Goal: Transaction & Acquisition: Obtain resource

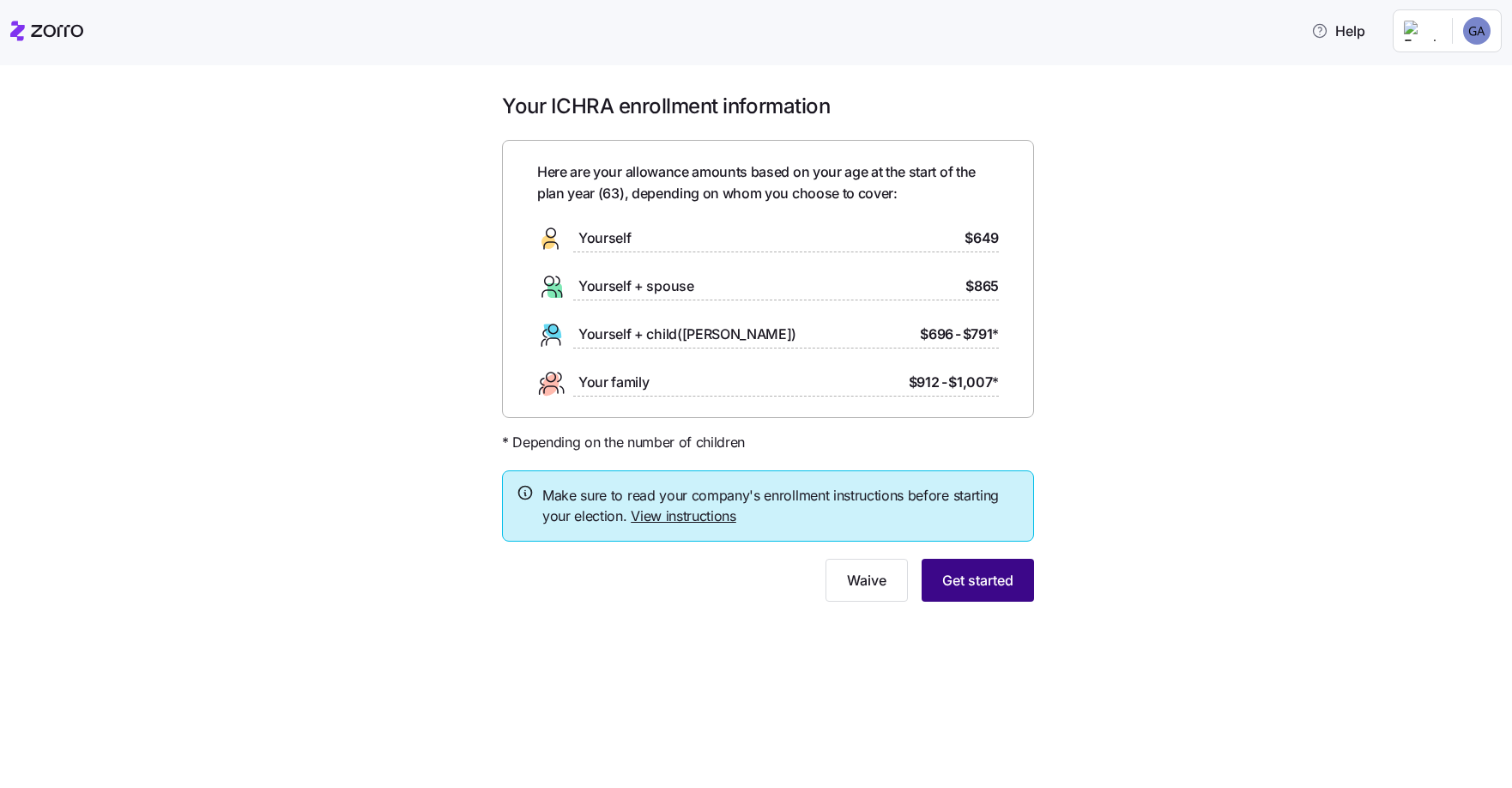
click at [980, 575] on span "Get started" at bounding box center [977, 580] width 71 height 20
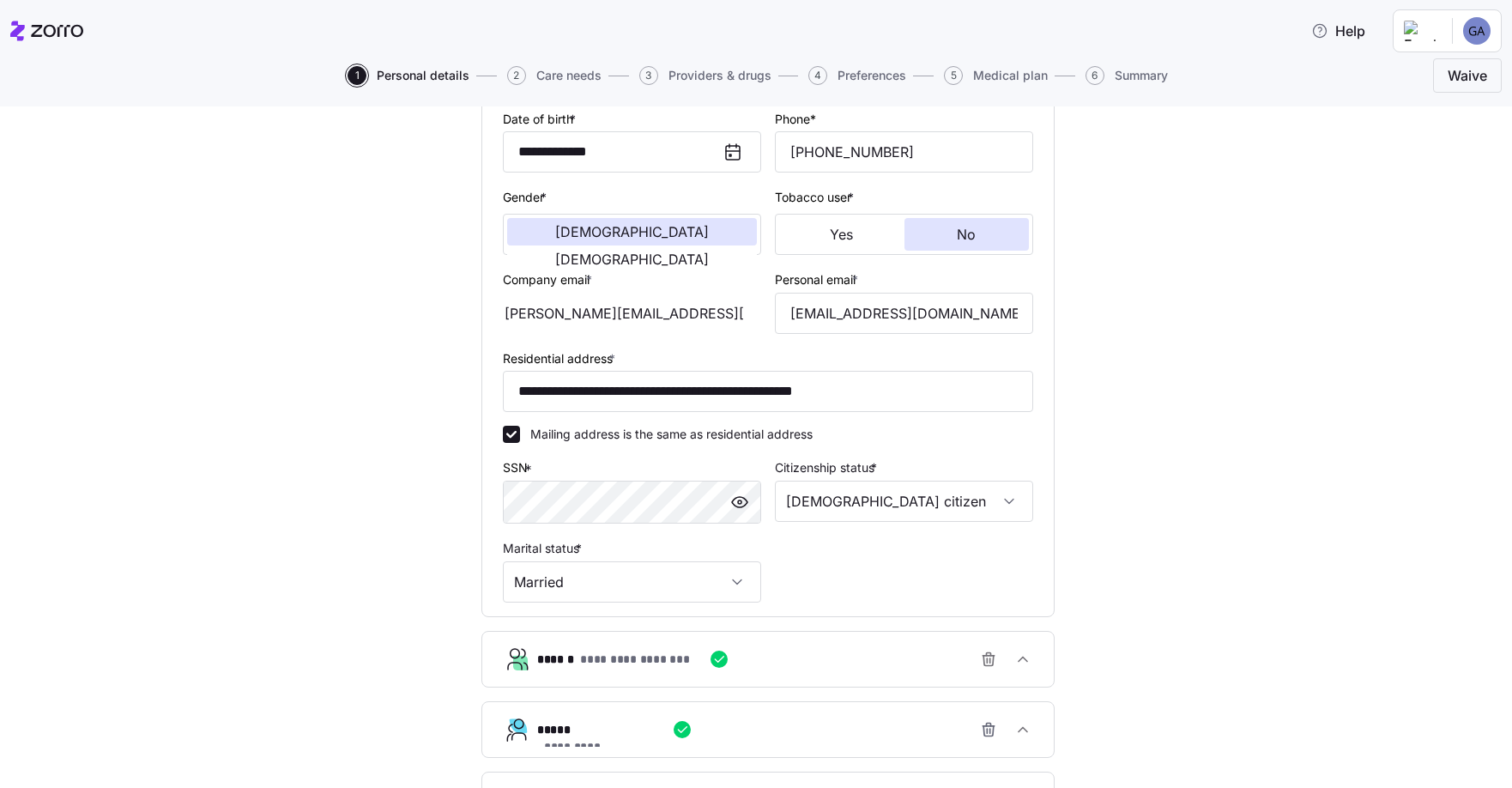
scroll to position [472, 0]
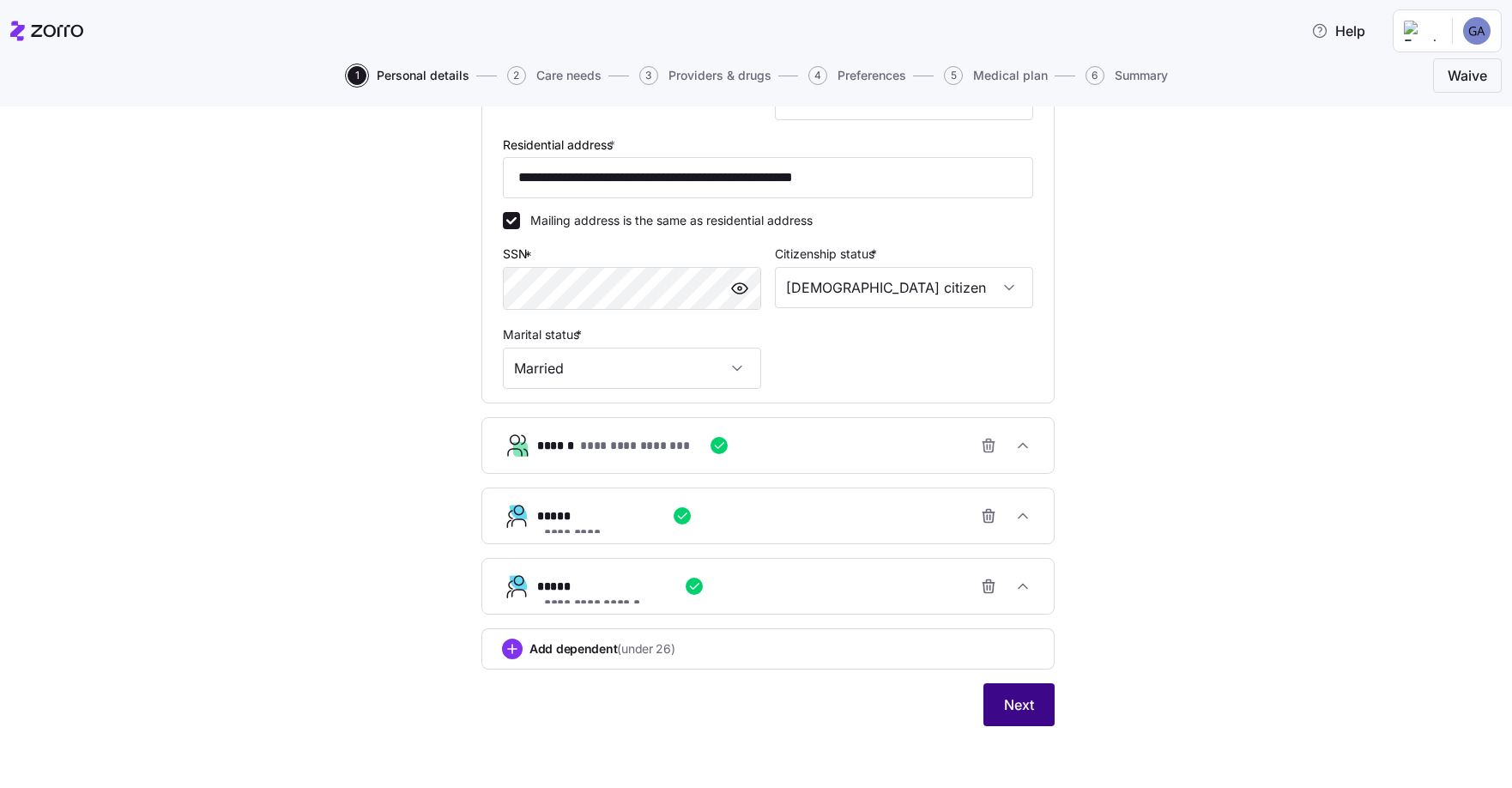
click at [1005, 691] on button "Next" at bounding box center [1019, 705] width 71 height 43
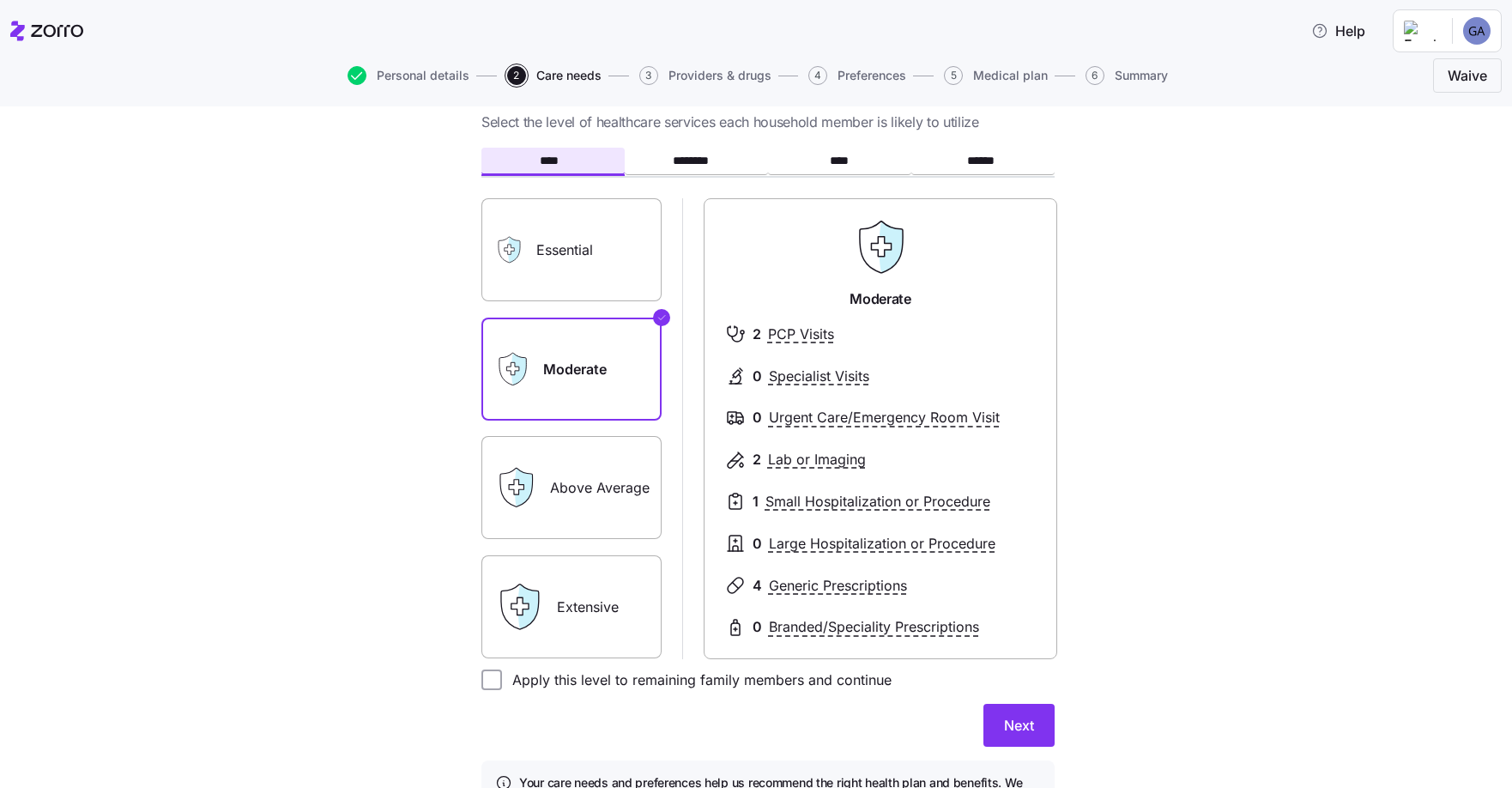
scroll to position [86, 0]
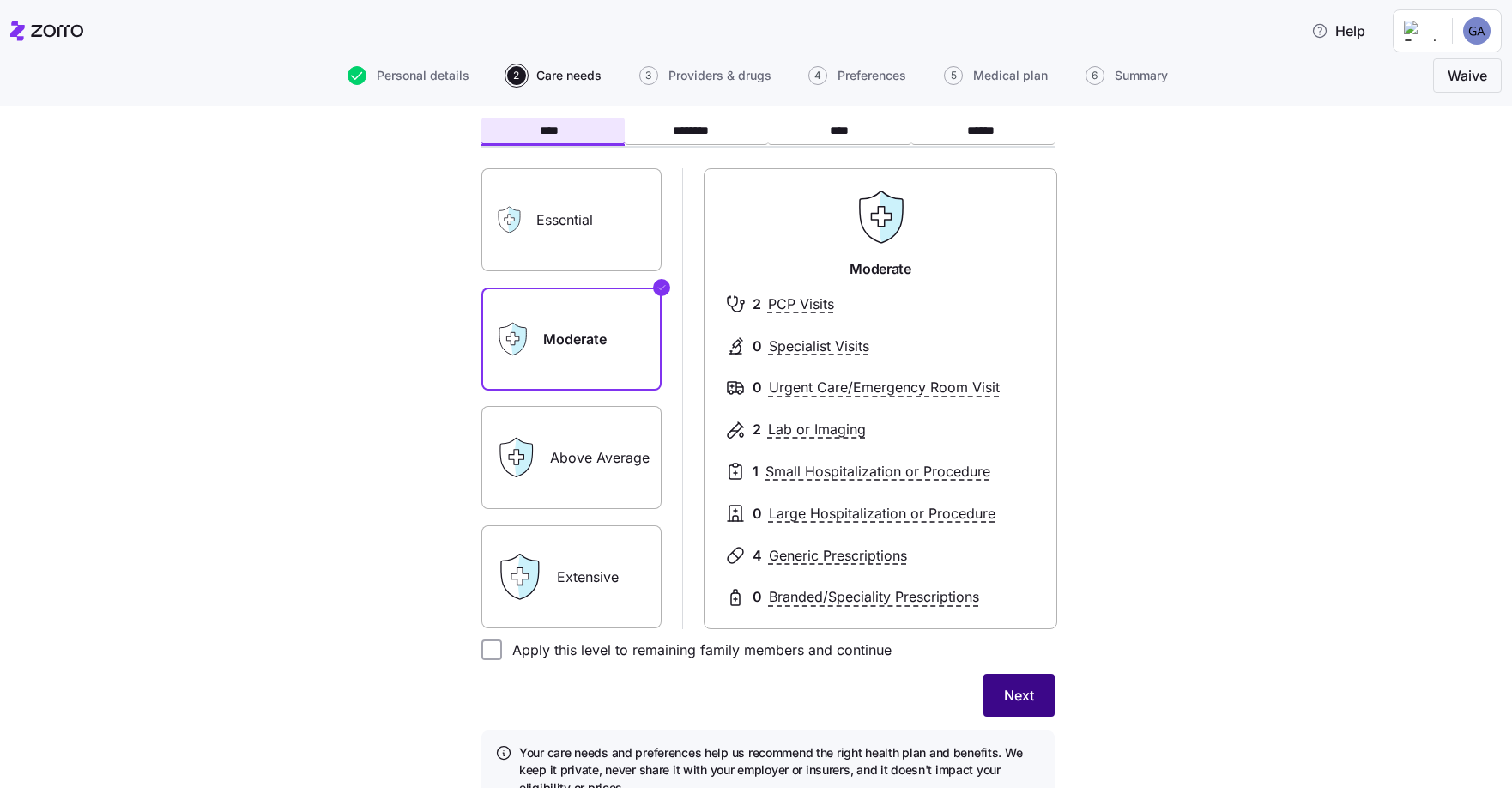
click at [1021, 685] on button "Next" at bounding box center [1019, 695] width 71 height 43
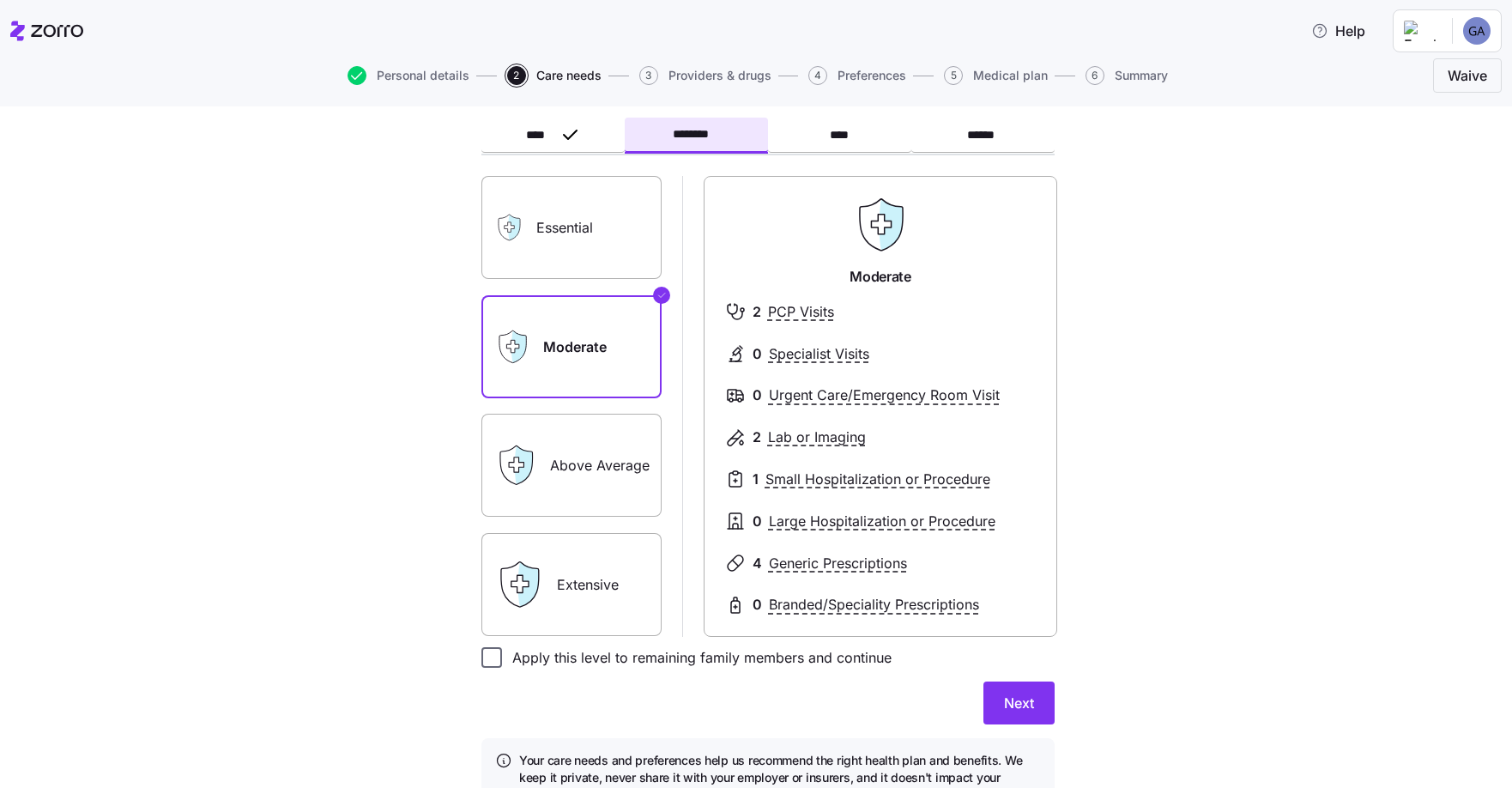
click at [493, 654] on input "Apply this level to remaining family members and continue" at bounding box center [491, 657] width 20 height 20
checkbox input "true"
click at [1012, 698] on span "Next" at bounding box center [1019, 703] width 30 height 20
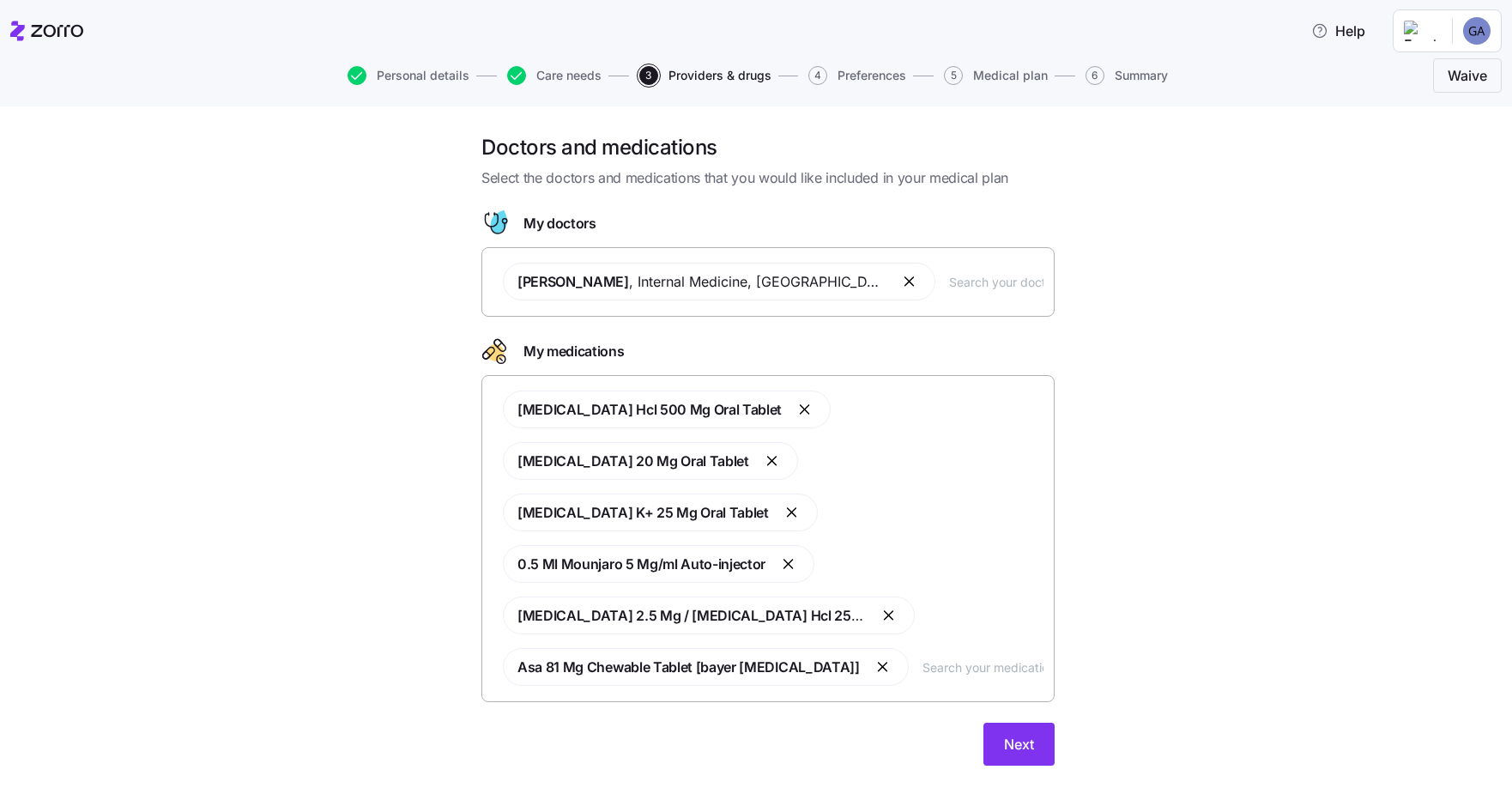
scroll to position [40, 0]
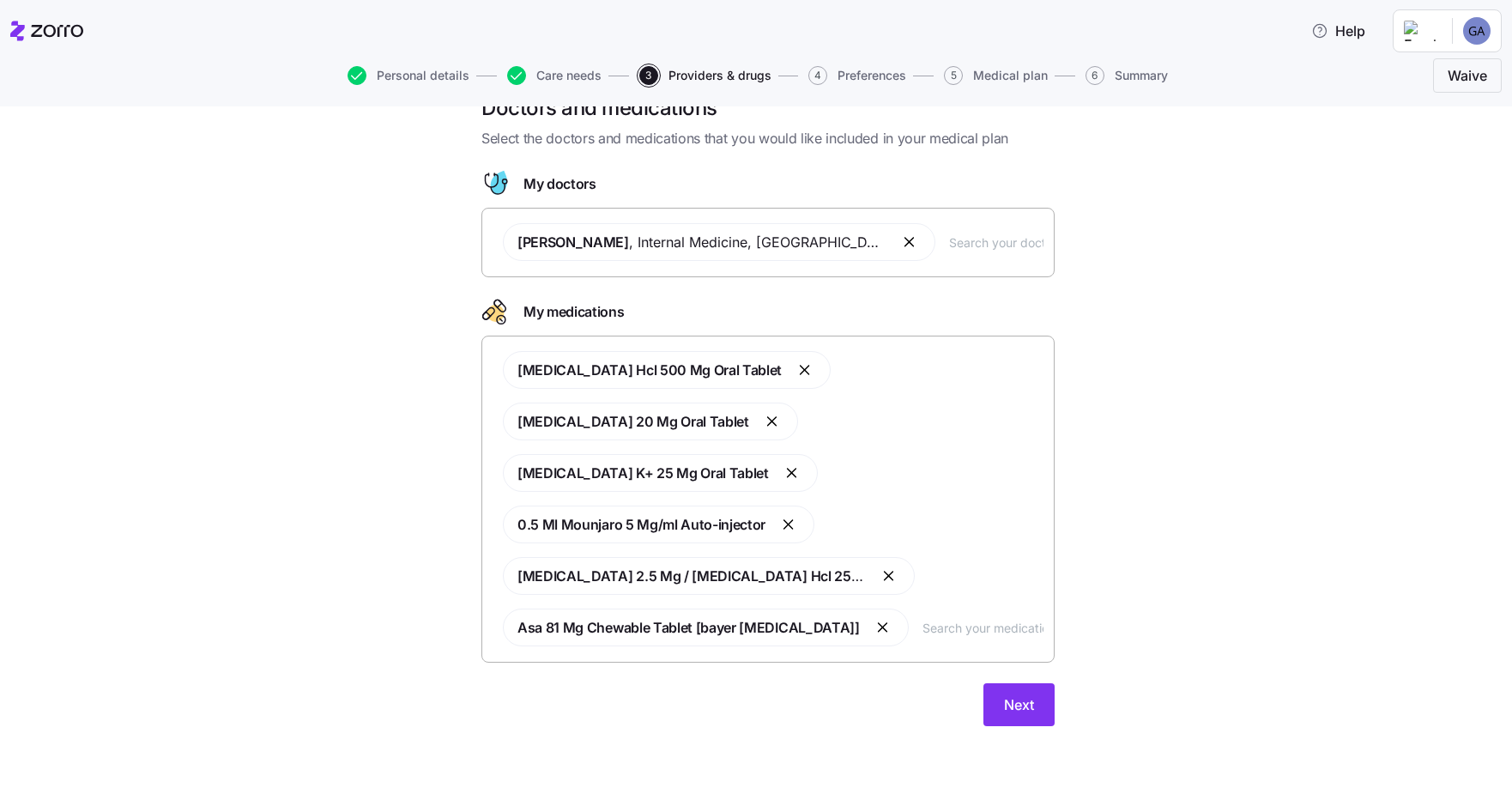
click at [518, 524] on span "0.5 Ml Mounjaro 5 Mg/ml Auto-injector" at bounding box center [641, 524] width 248 height 18
click at [1004, 698] on span "Next" at bounding box center [1019, 705] width 30 height 20
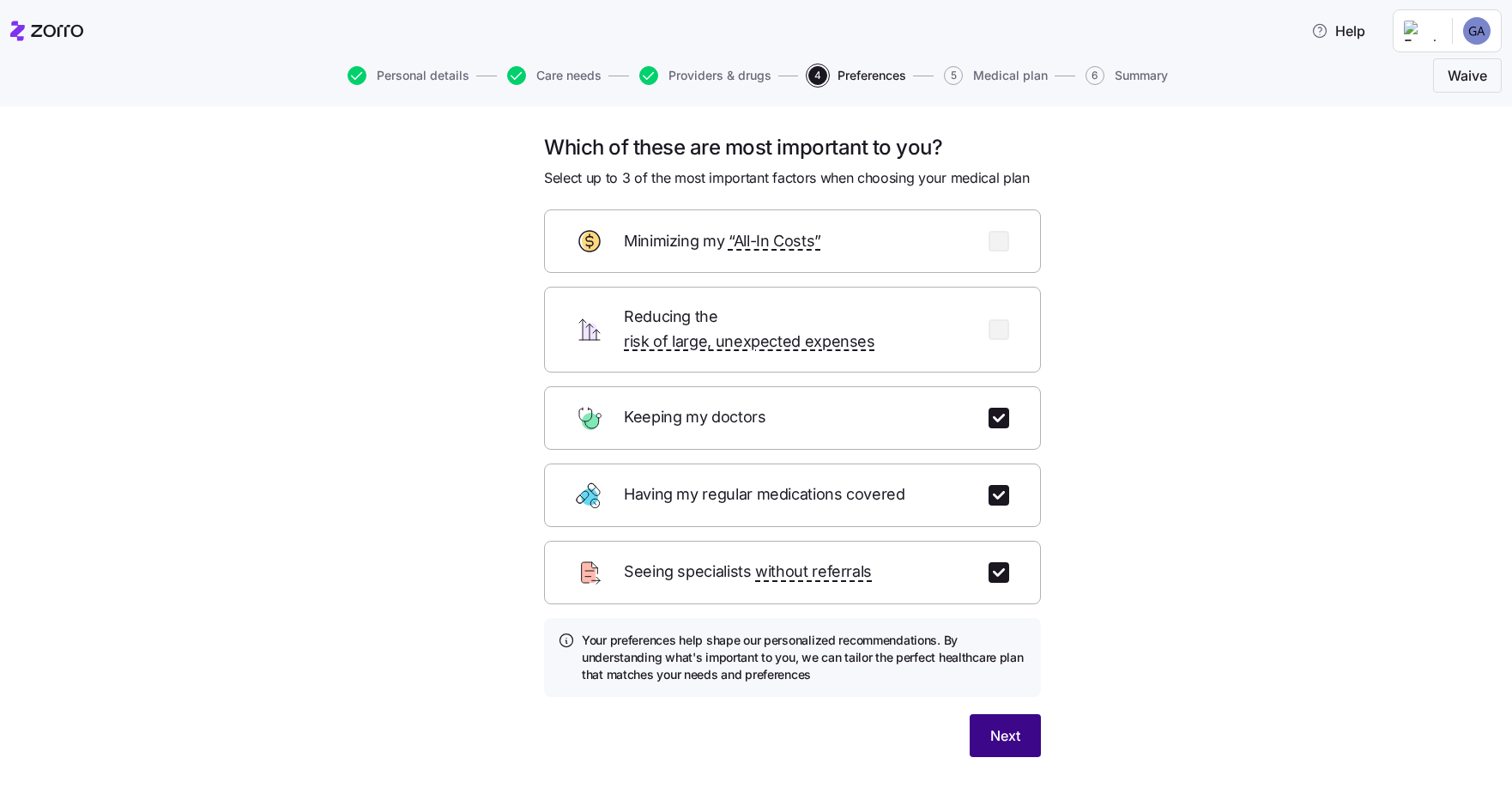
click at [995, 726] on span "Next" at bounding box center [1005, 735] width 30 height 20
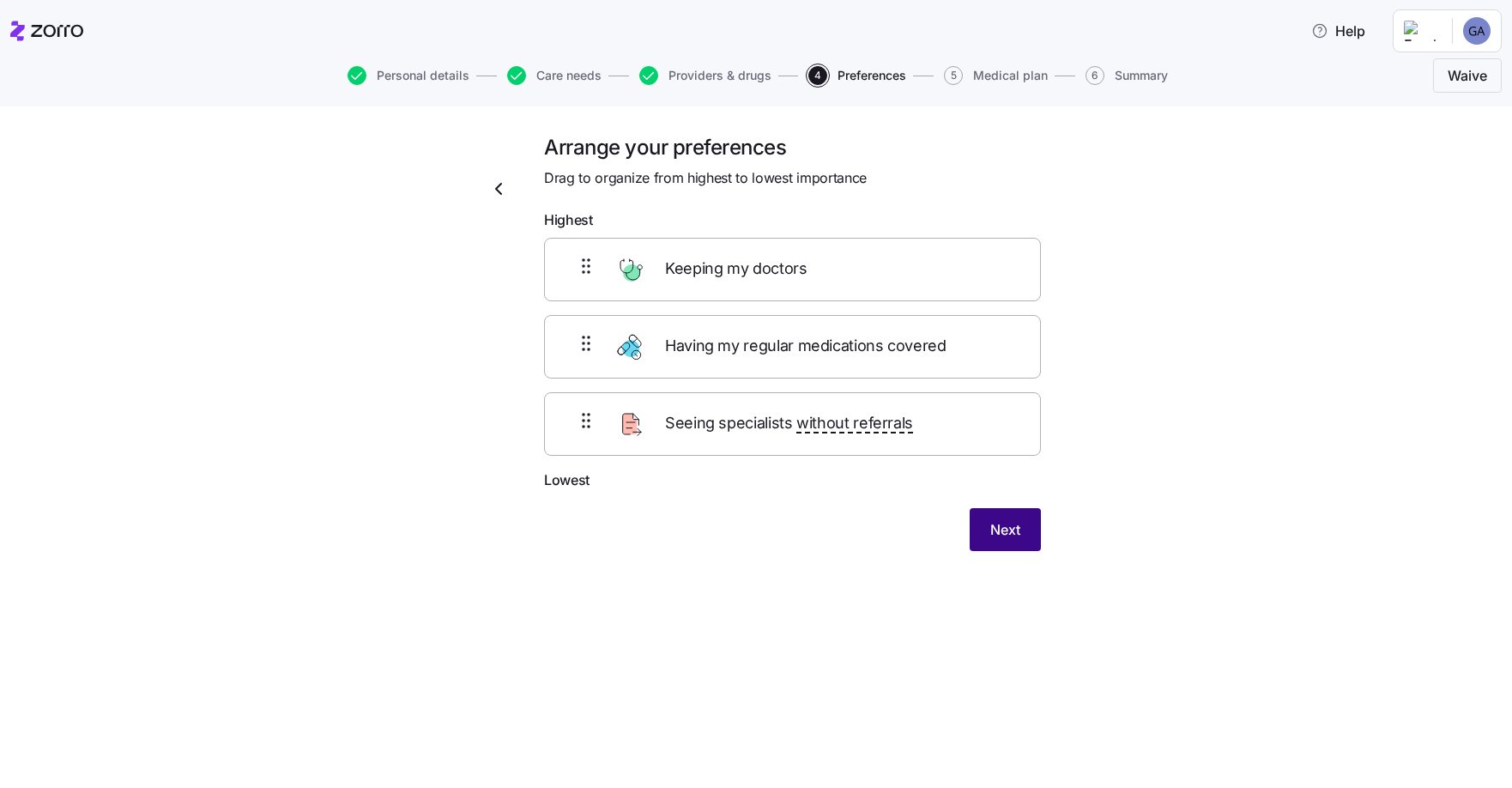
click at [1017, 530] on span "Next" at bounding box center [1005, 529] width 30 height 20
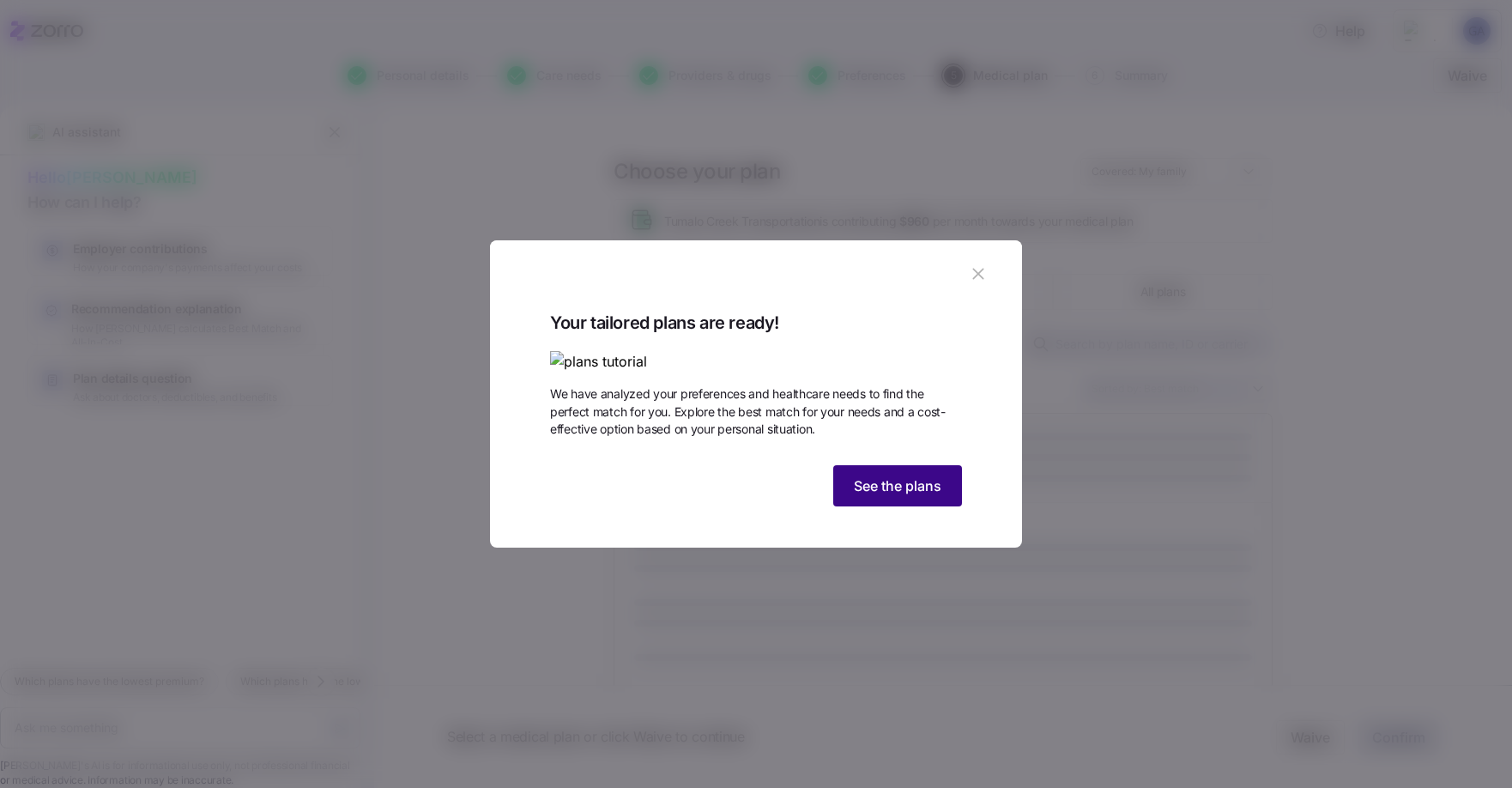
click at [873, 496] on span "See the plans" at bounding box center [897, 485] width 88 height 20
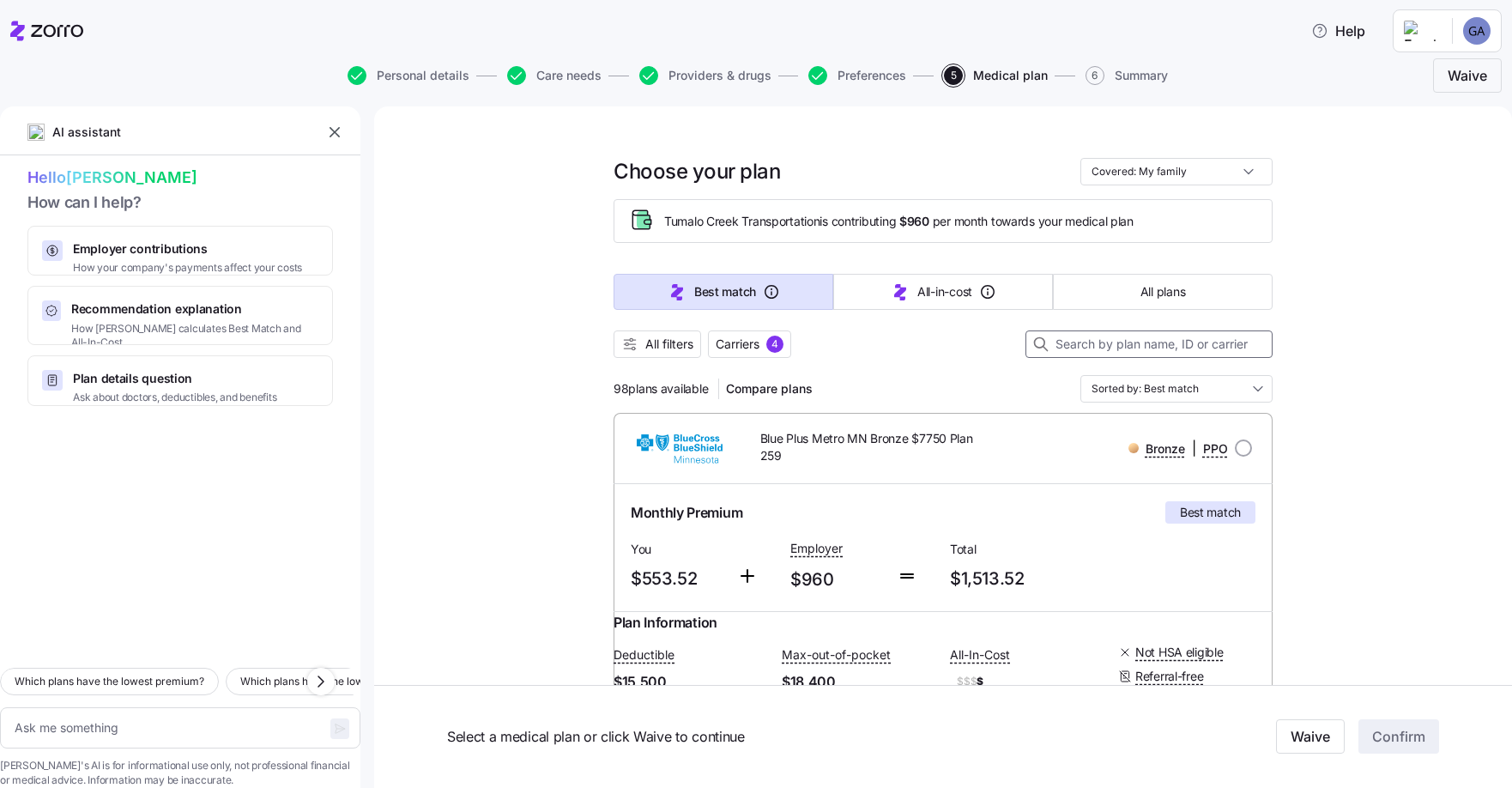
click at [1069, 343] on input at bounding box center [1148, 343] width 247 height 27
type textarea "x"
type input "hp"
type textarea "x"
type input "hp"
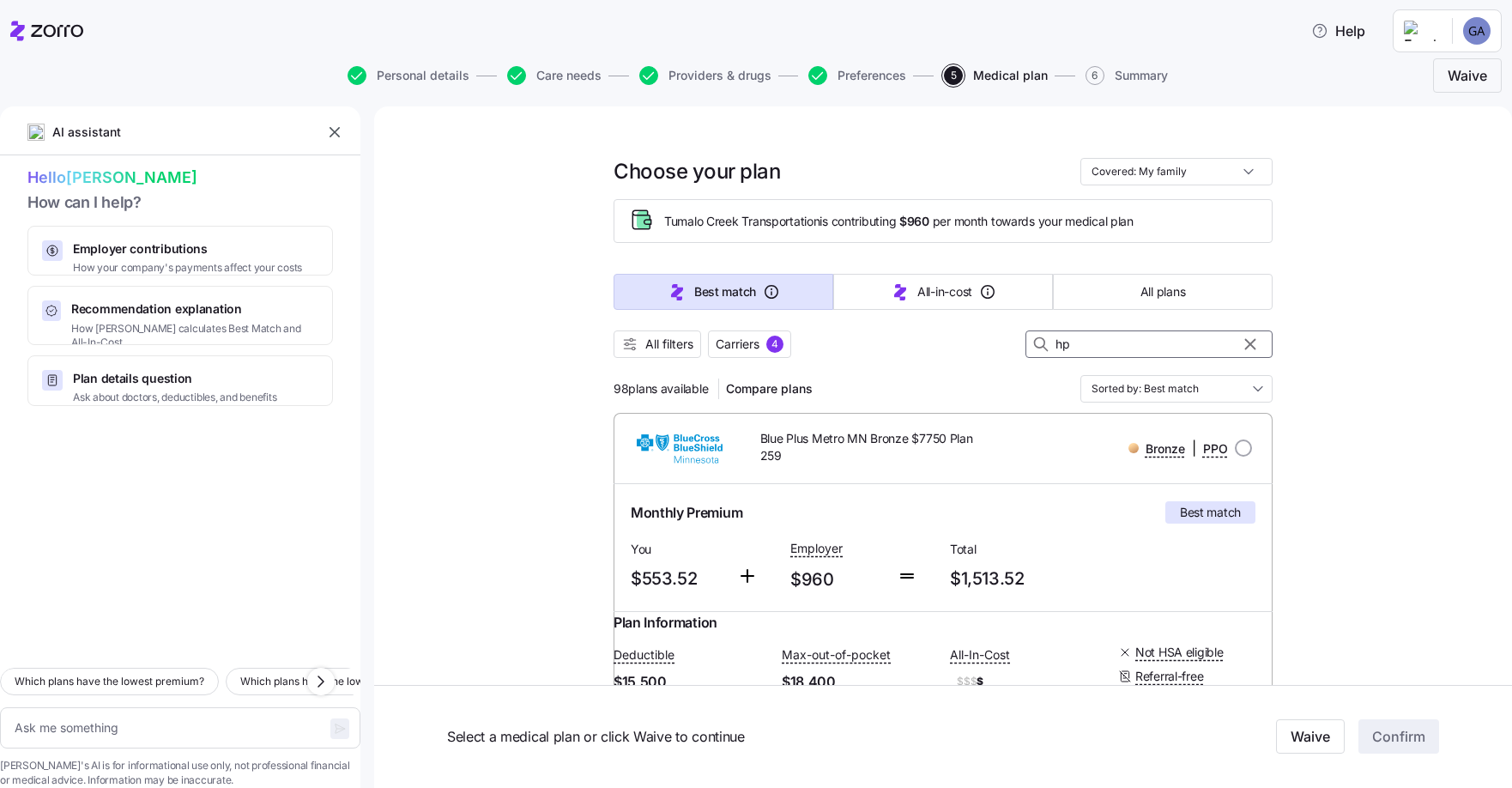
type textarea "x"
type input "hp a"
type textarea "x"
type input "hp ap"
type textarea "x"
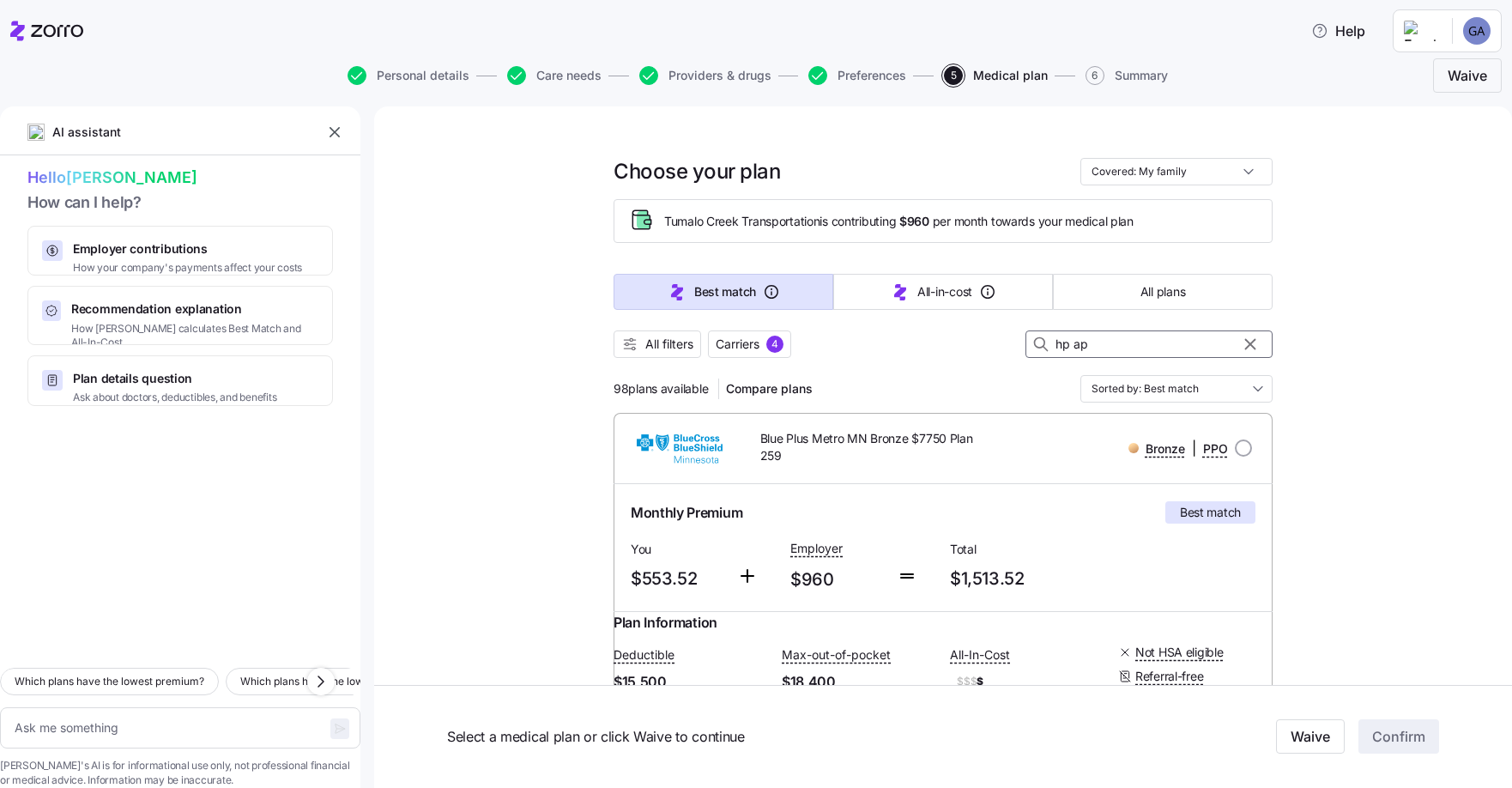
type input "hp ape"
type textarea "x"
type input "hp apex"
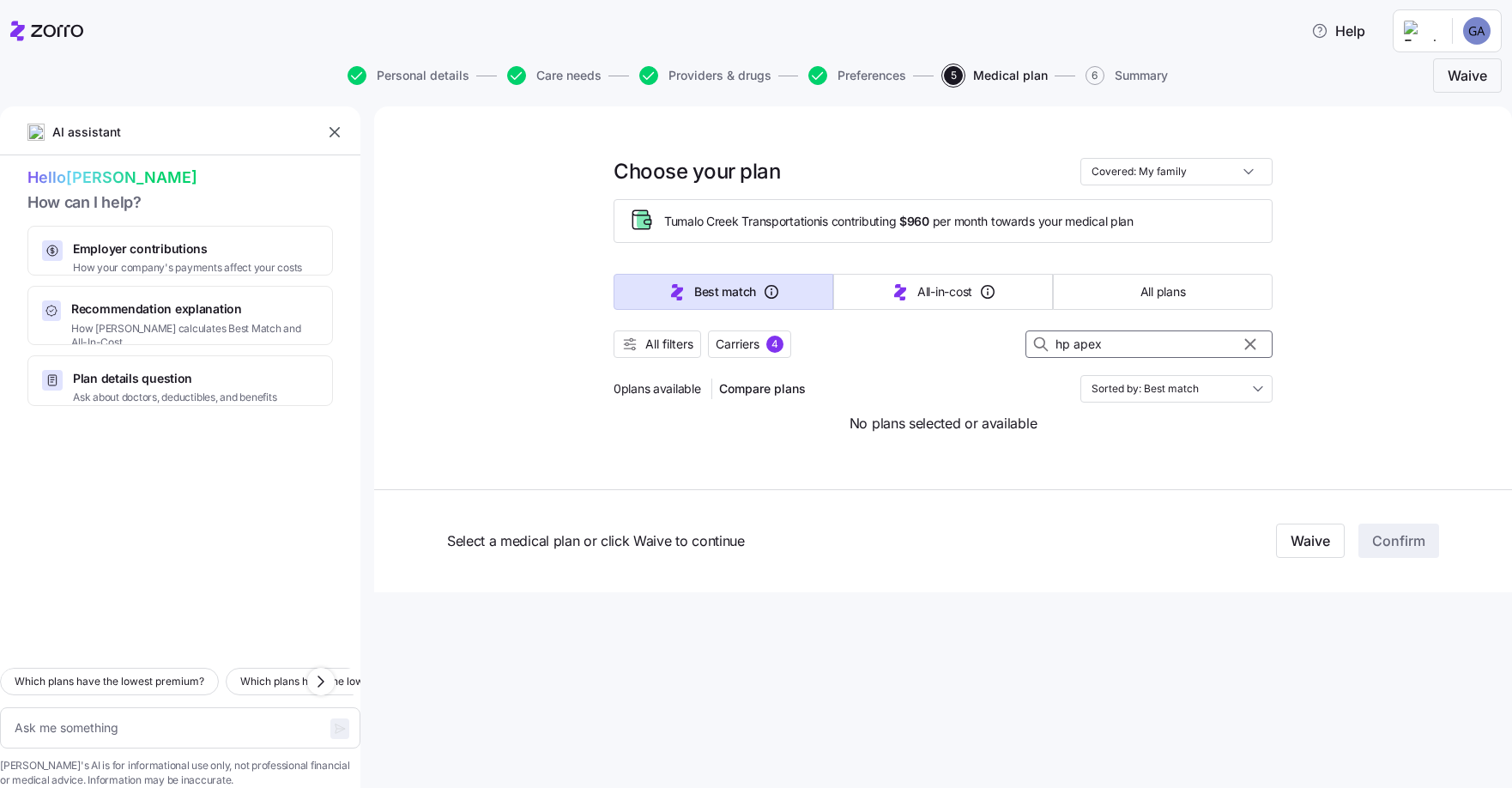
click at [1068, 343] on input "hp apex" at bounding box center [1148, 343] width 247 height 27
type textarea "x"
type input "h apex"
type textarea "x"
type input "apex"
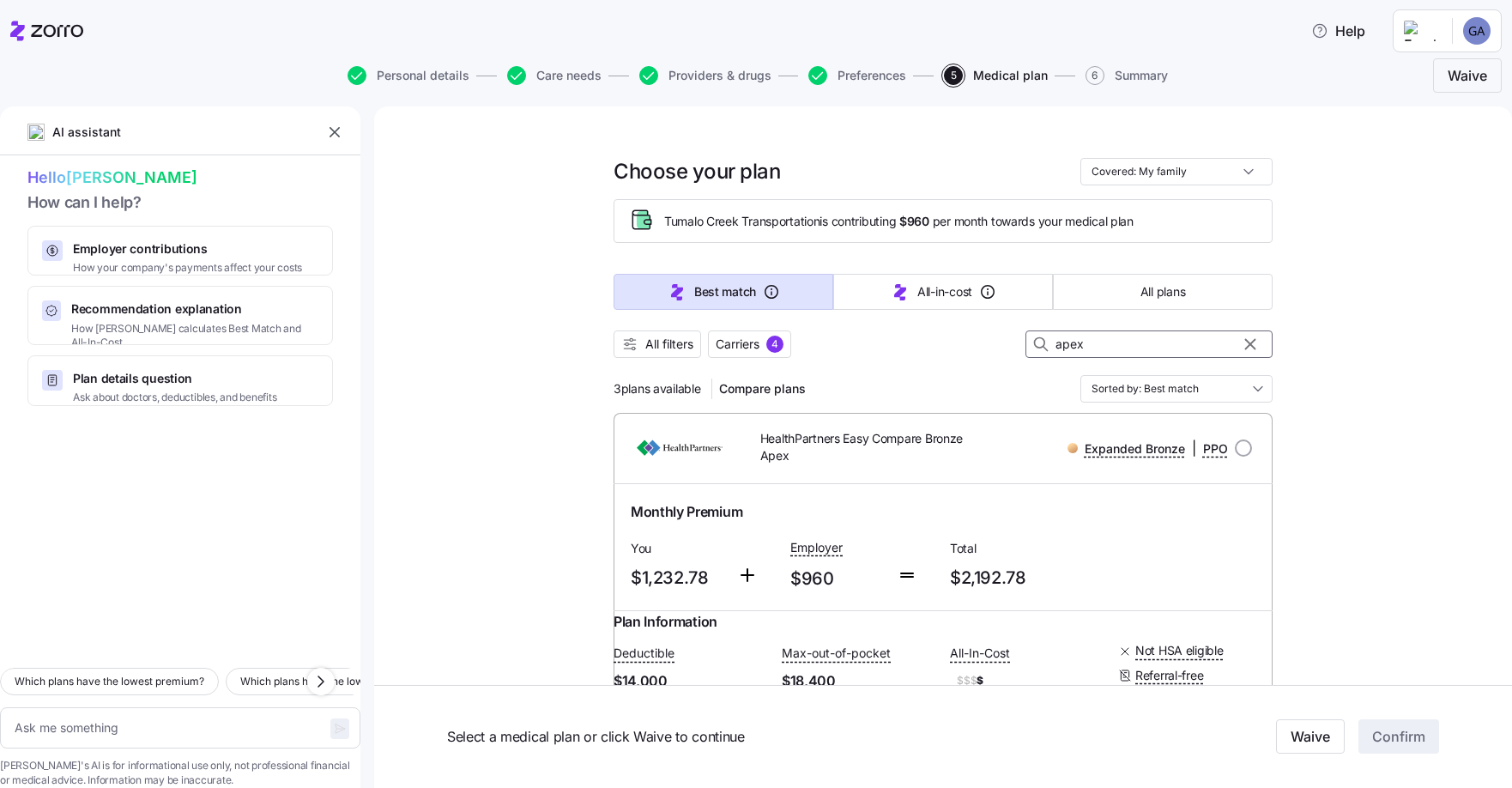
type textarea "x"
type input "h apex"
type textarea "x"
type input "he apex"
type textarea "x"
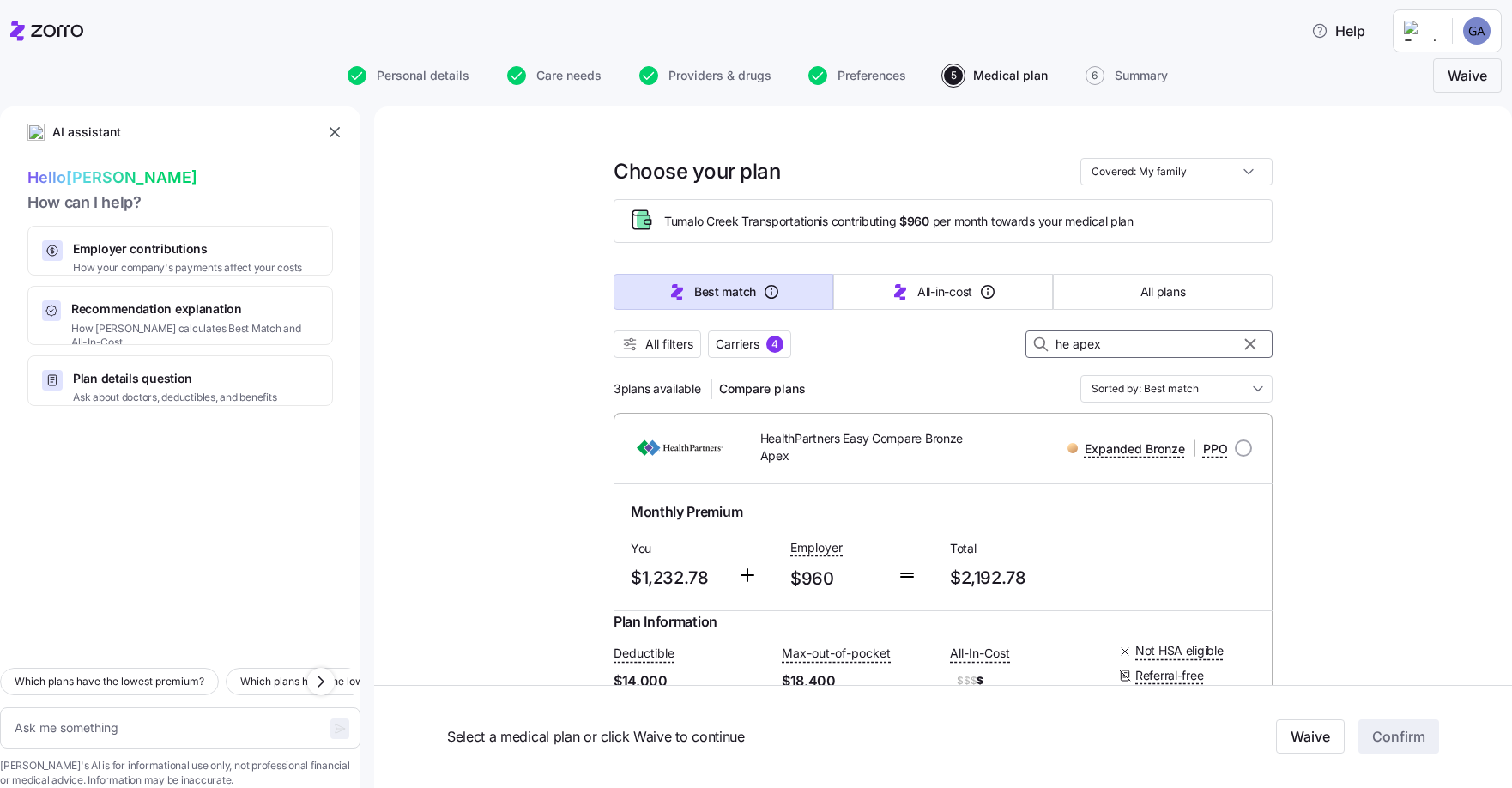
type input "hea apex"
type textarea "x"
type input "heal apex"
type textarea "x"
type input "healt apex"
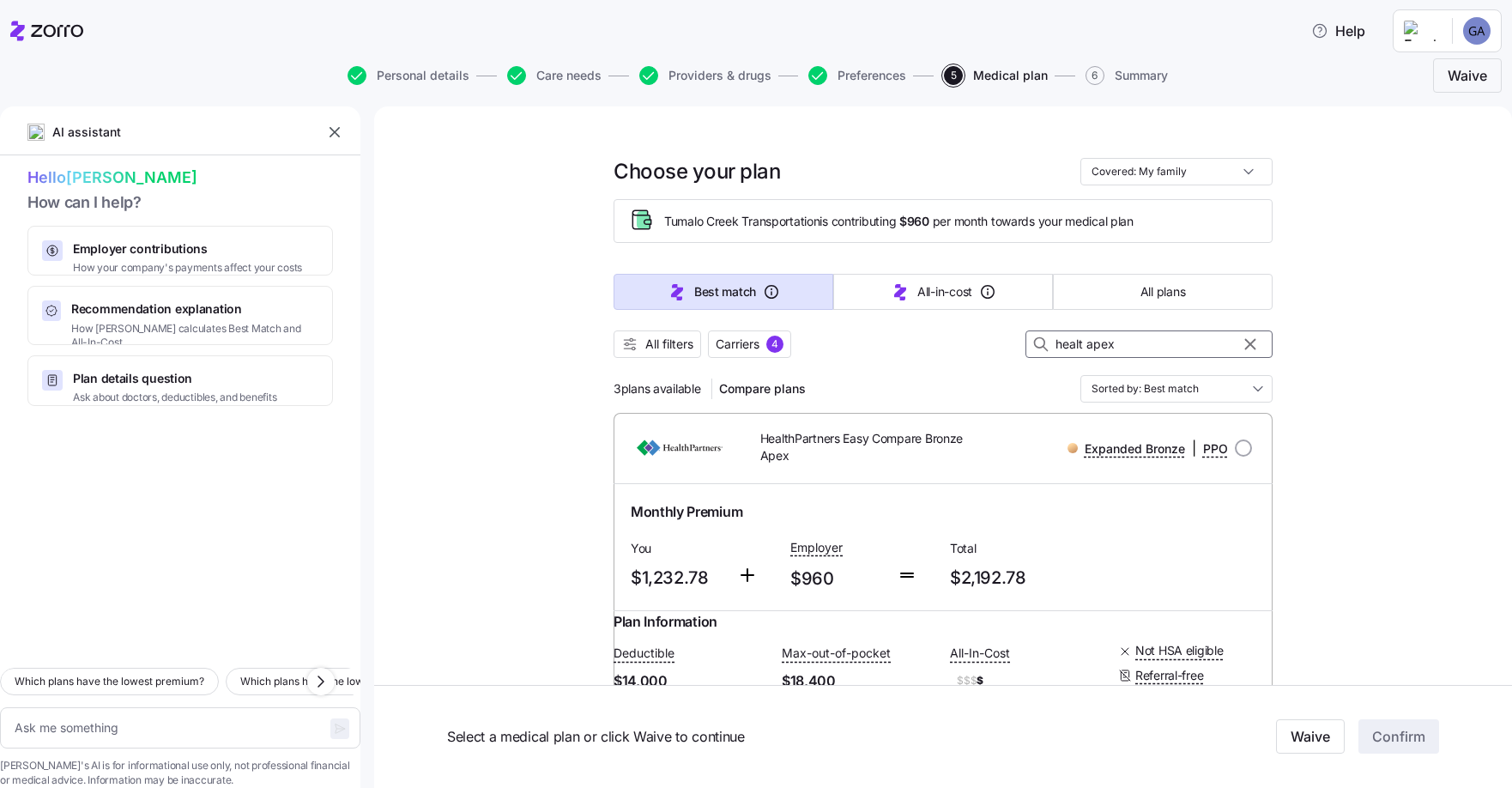
type textarea "x"
type input "health apex"
type textarea "x"
type input "health apex"
type textarea "x"
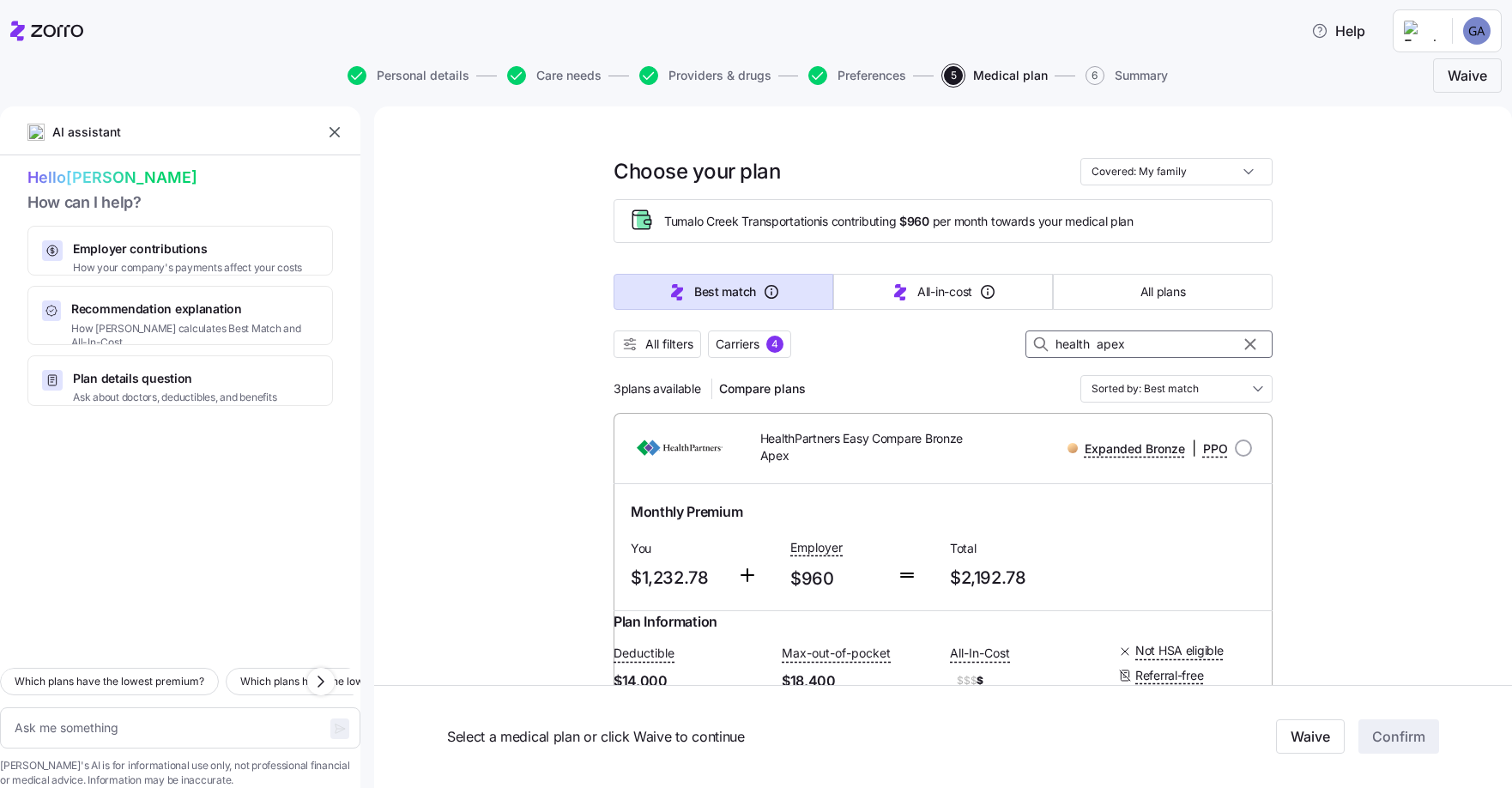
type input "health p apex"
type textarea "x"
type input "health pa apex"
type textarea "x"
type input "health par apex"
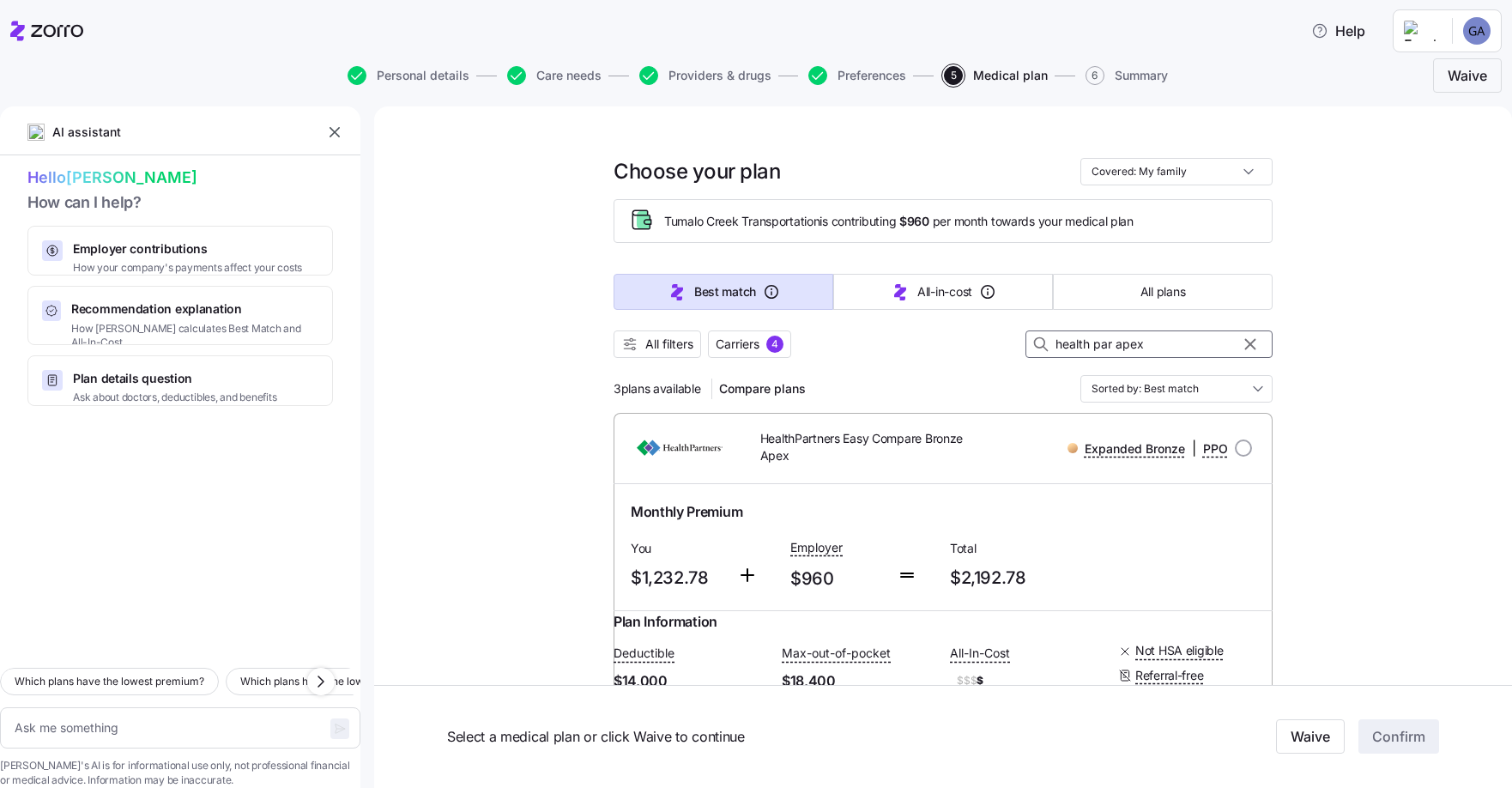
type textarea "x"
type input "health part apex"
type textarea "x"
type input "health partn apex"
type textarea "x"
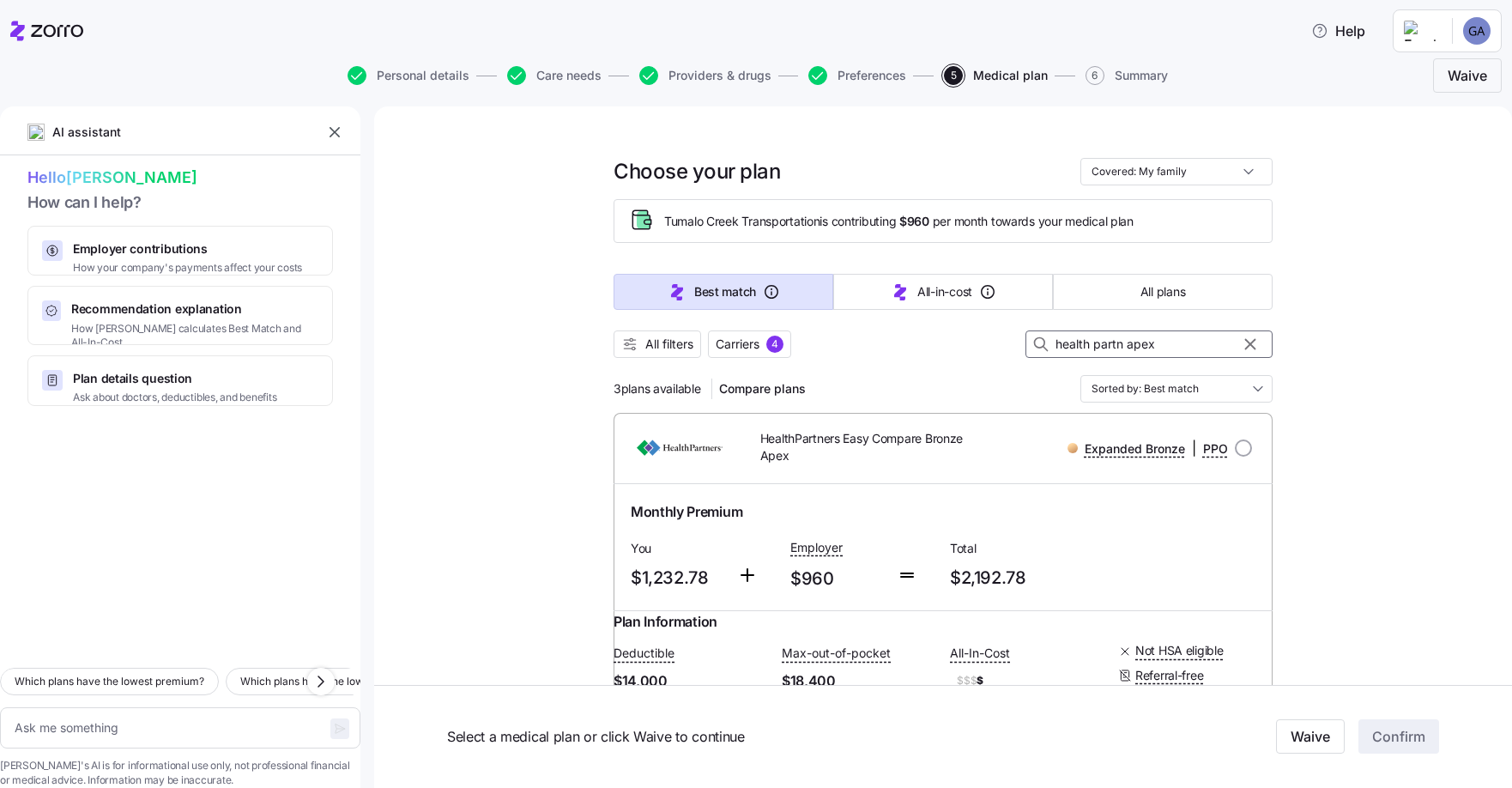
type input "health partne apex"
type textarea "x"
type input "health partner apex"
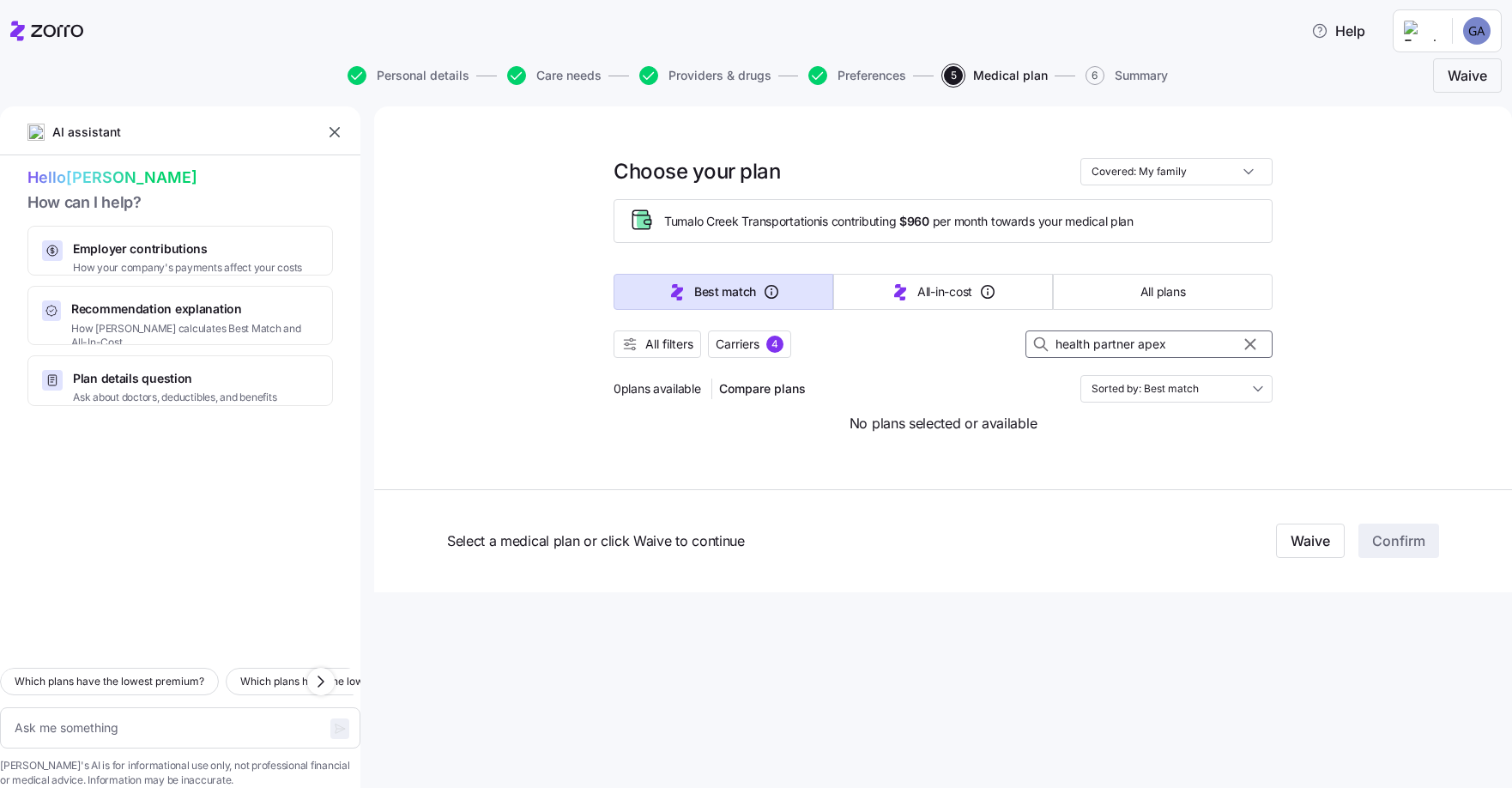
type textarea "x"
type input "health partners apex"
type textarea "x"
type input "health partner apex"
type textarea "x"
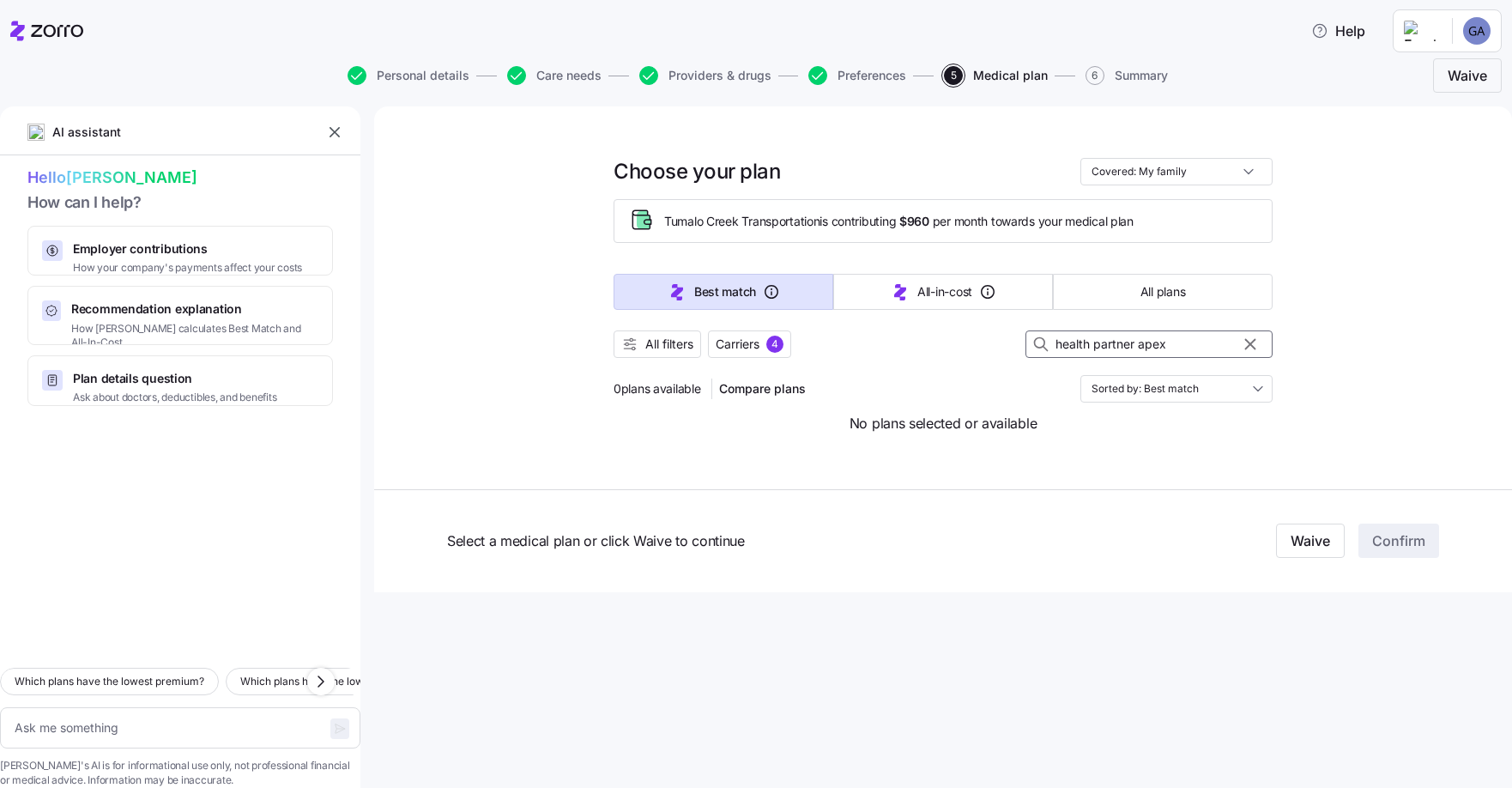
type input "health partne apex"
type textarea "x"
type input "health partn apex"
type textarea "x"
type input "health part apex"
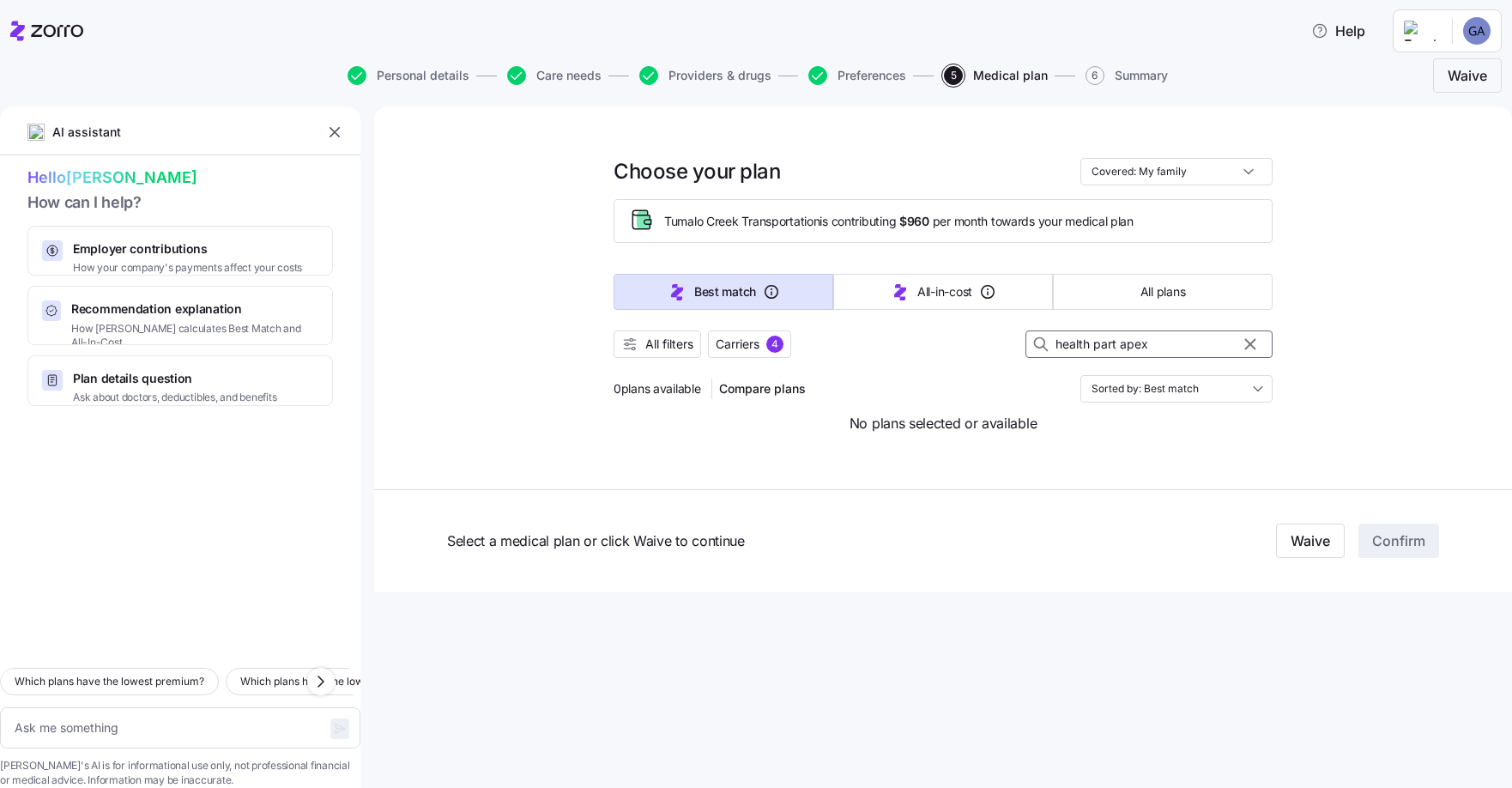
type textarea "x"
type input "health par apex"
type textarea "x"
type input "health pa apex"
type textarea "x"
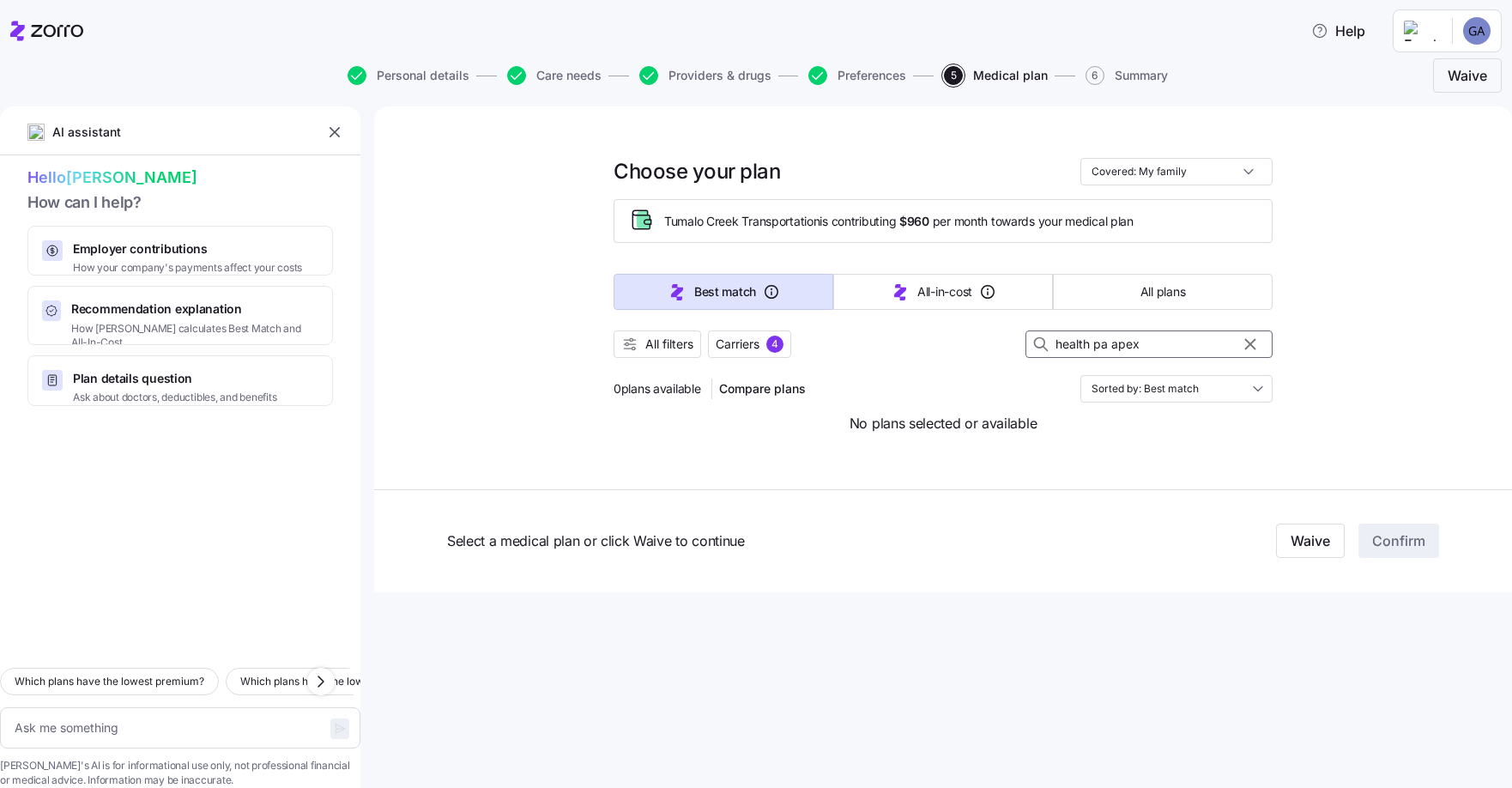
type input "health p apex"
type textarea "x"
type input "health apex"
type textarea "x"
type input "health apex"
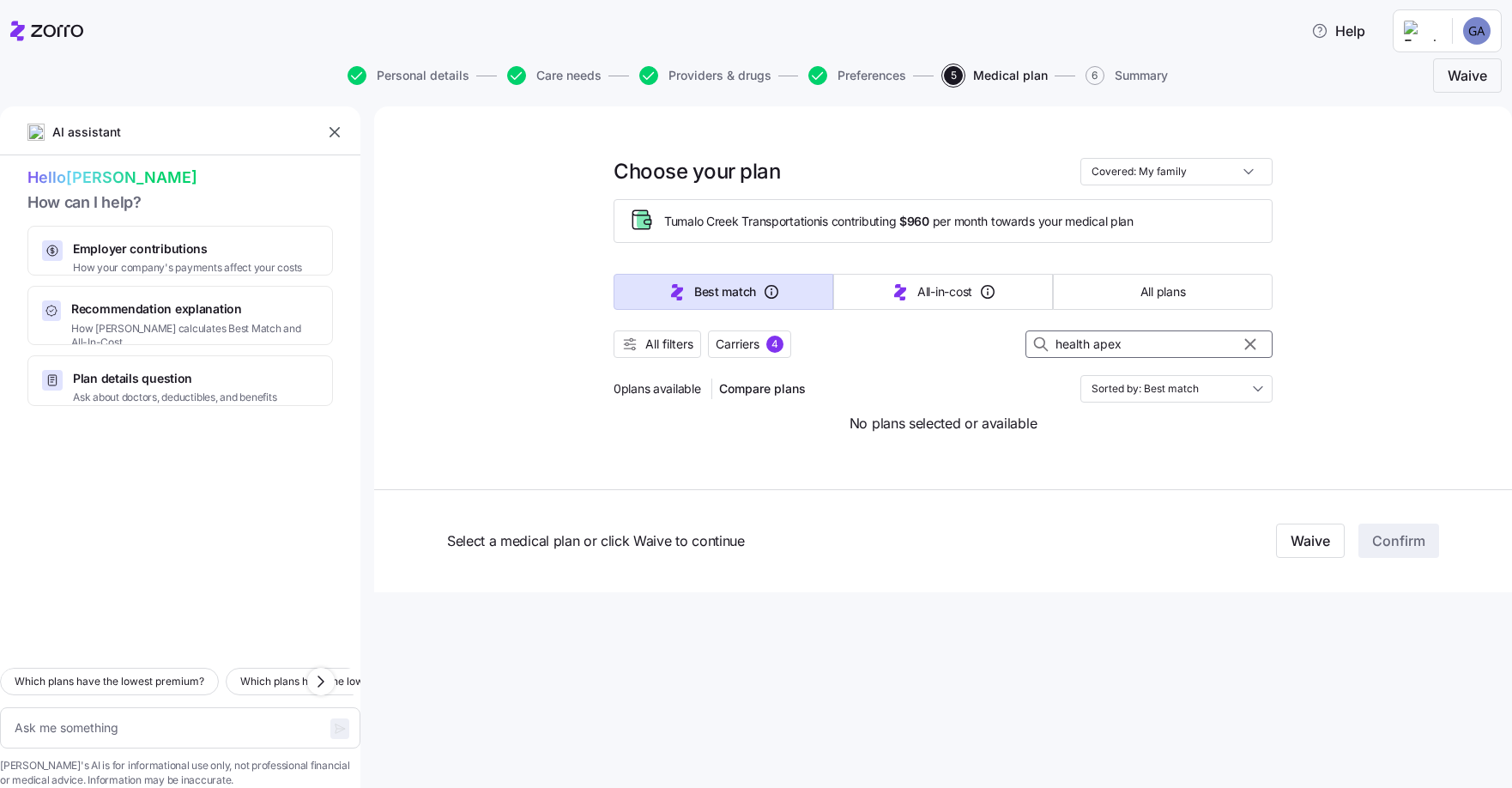
type textarea "x"
type input "healt apex"
type textarea "x"
type input "heal apex"
type textarea "x"
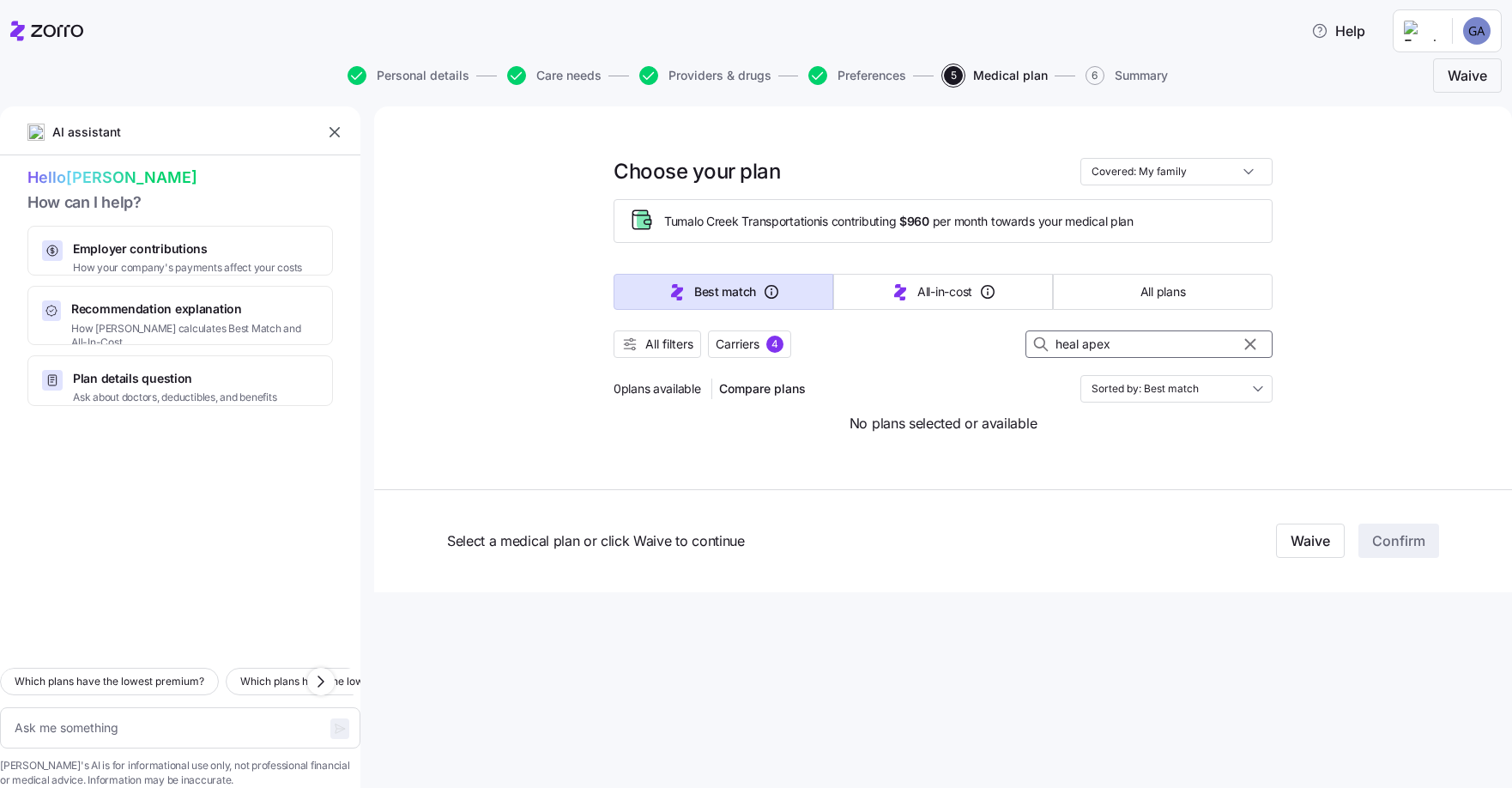
type input "hea apex"
type textarea "x"
type input "he apex"
type textarea "x"
type input "h apex"
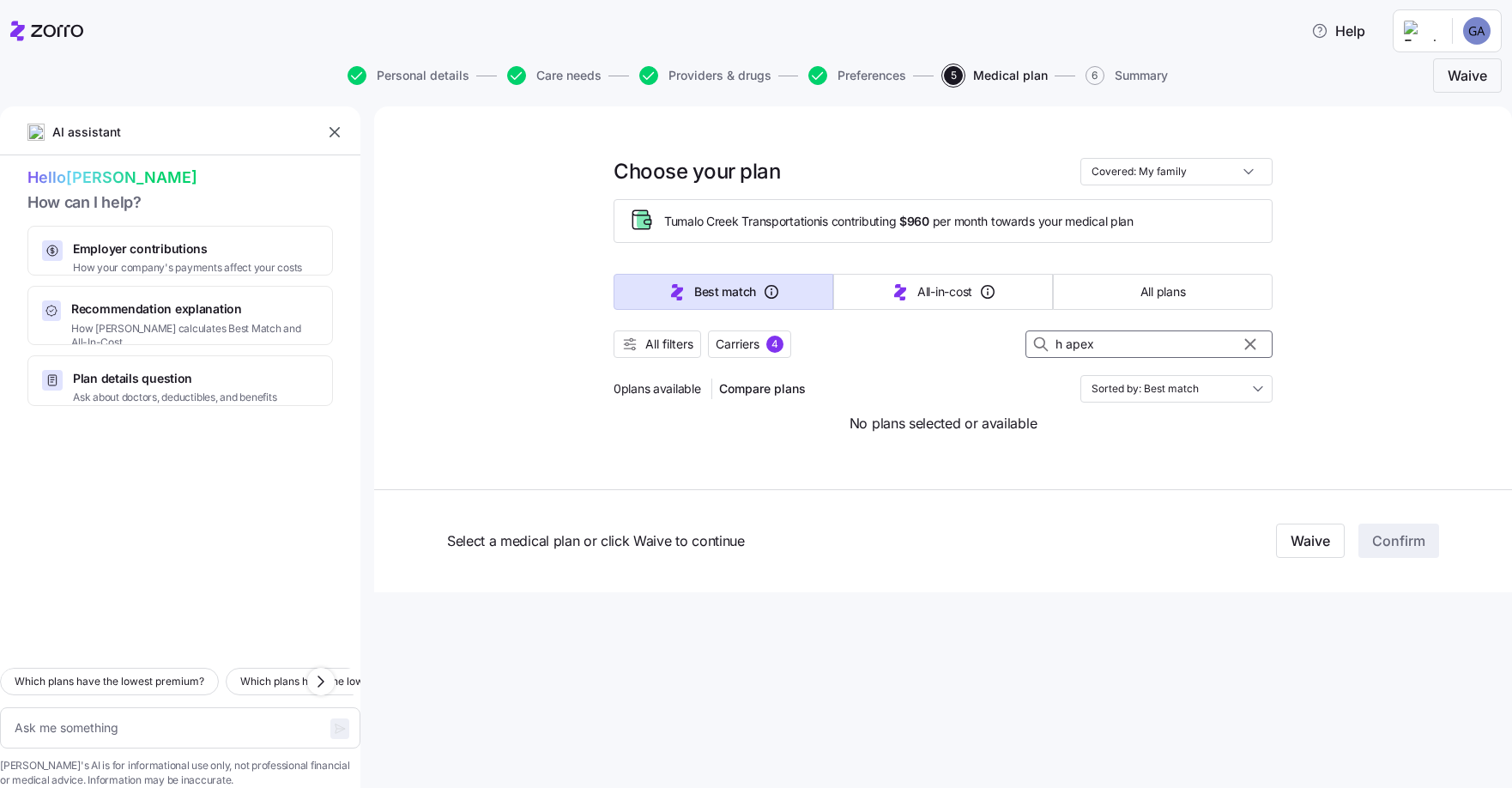
type textarea "x"
type input "apex"
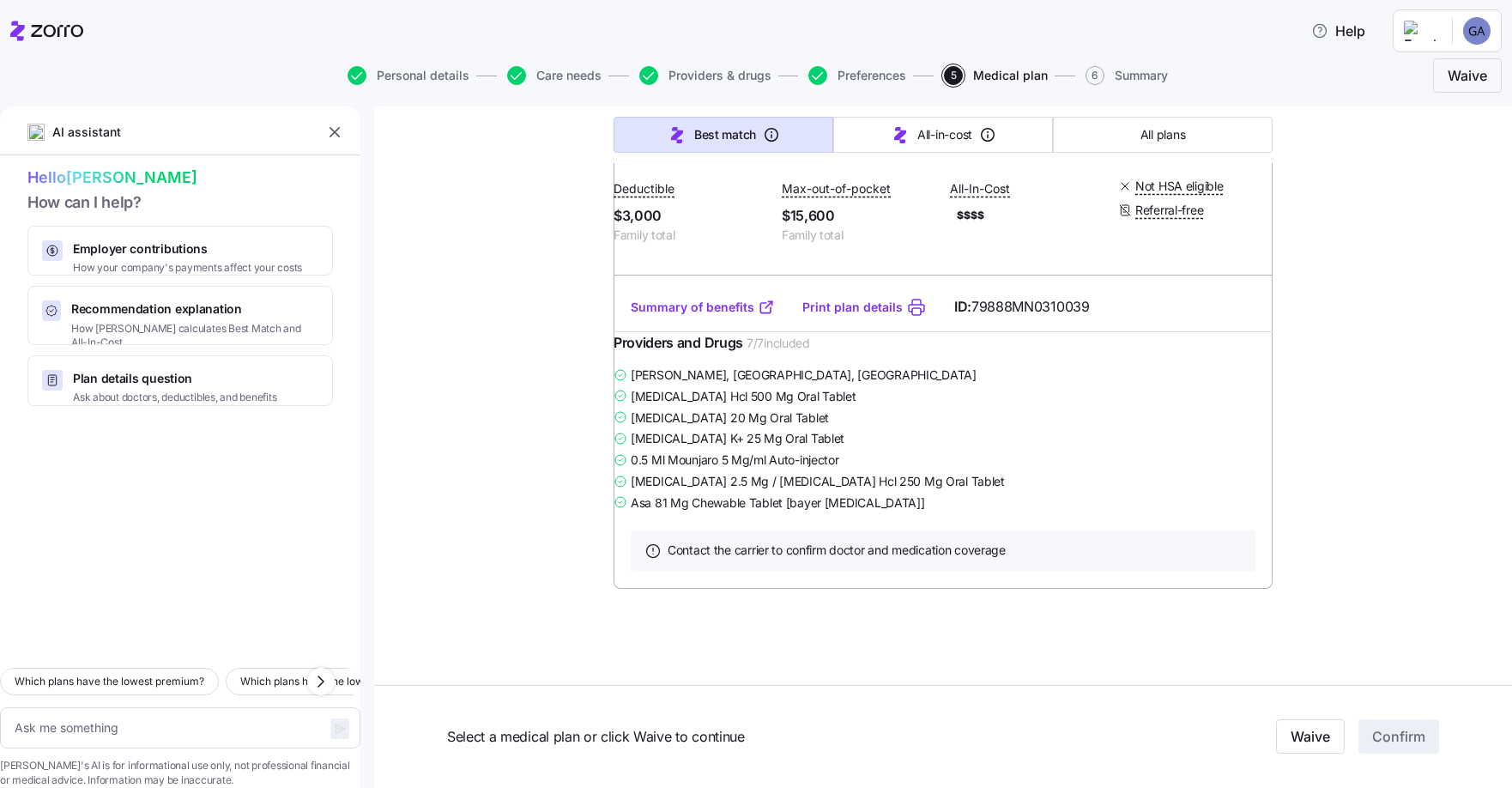
scroll to position [1929, 0]
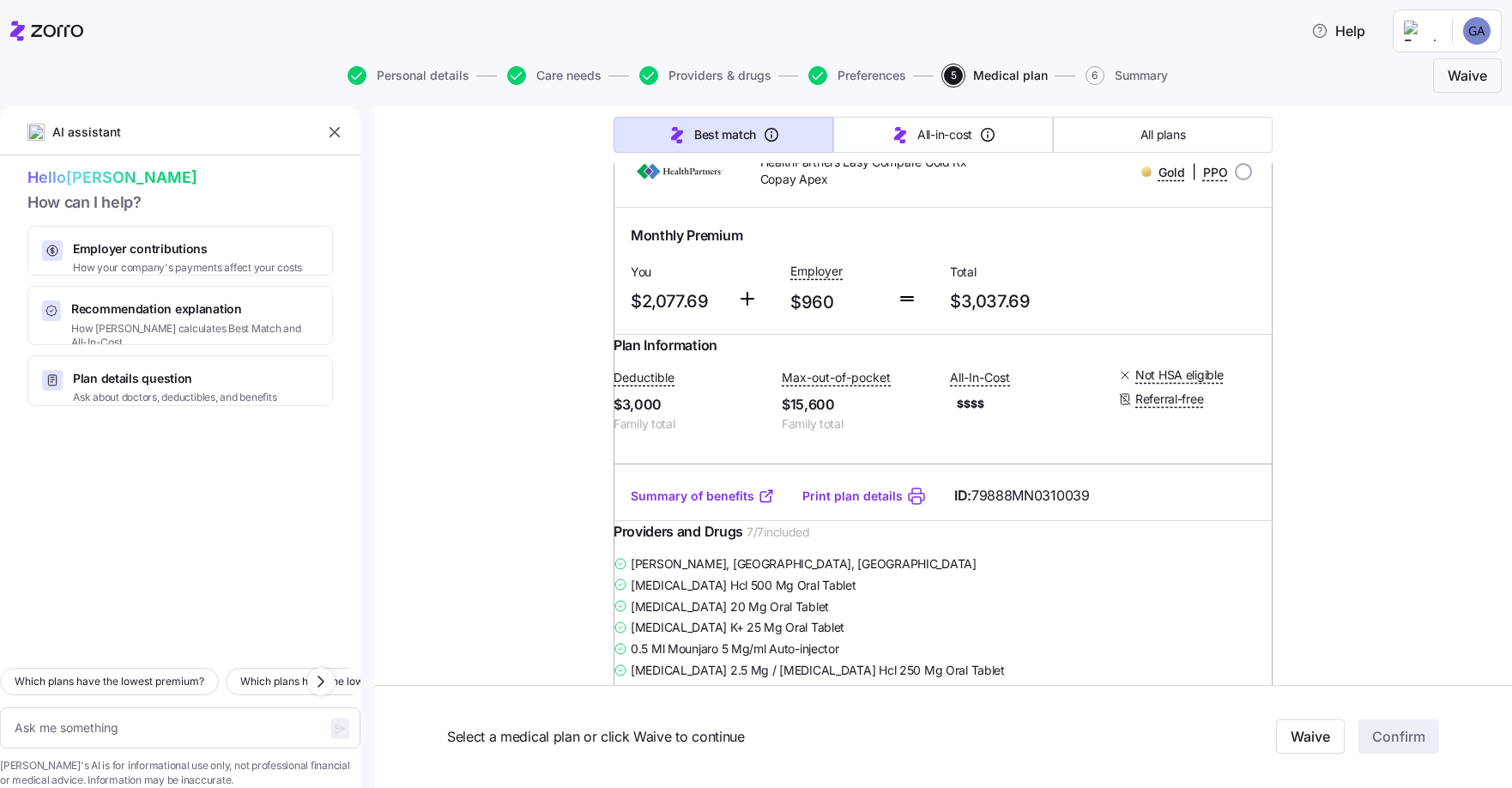
type textarea "x"
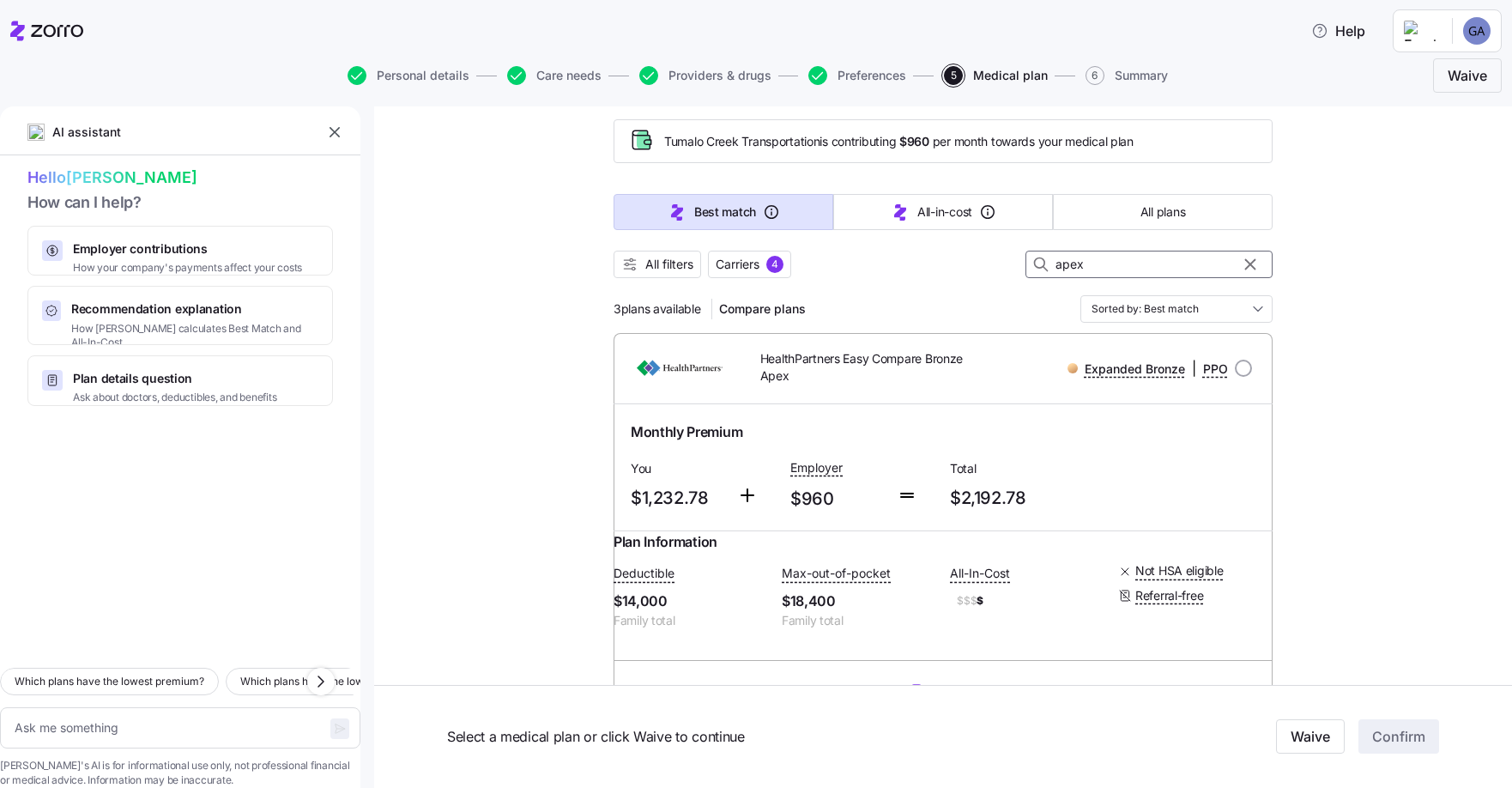
scroll to position [0, 0]
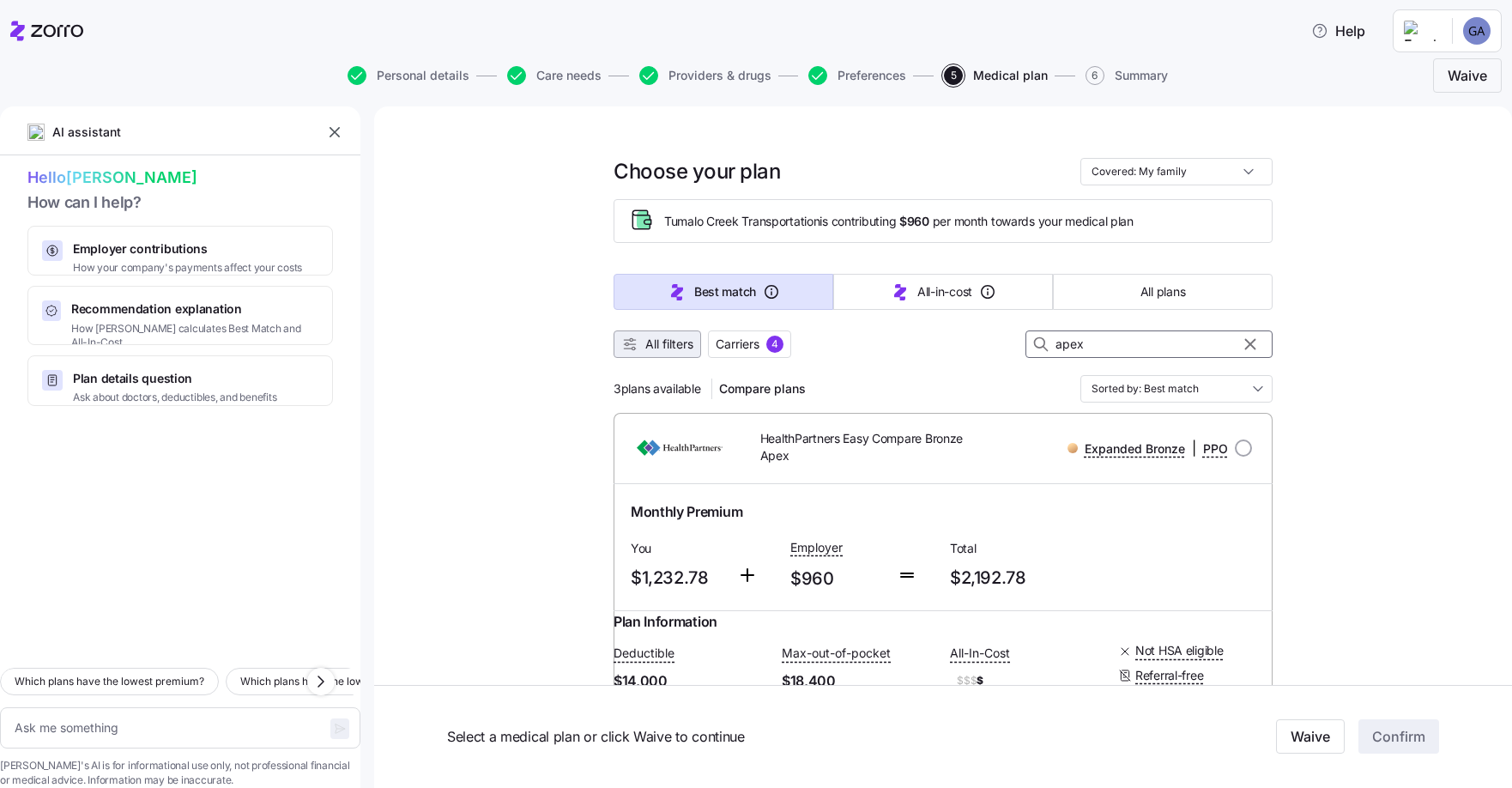
type input "apex"
click at [659, 342] on span "All filters" at bounding box center [669, 344] width 48 height 18
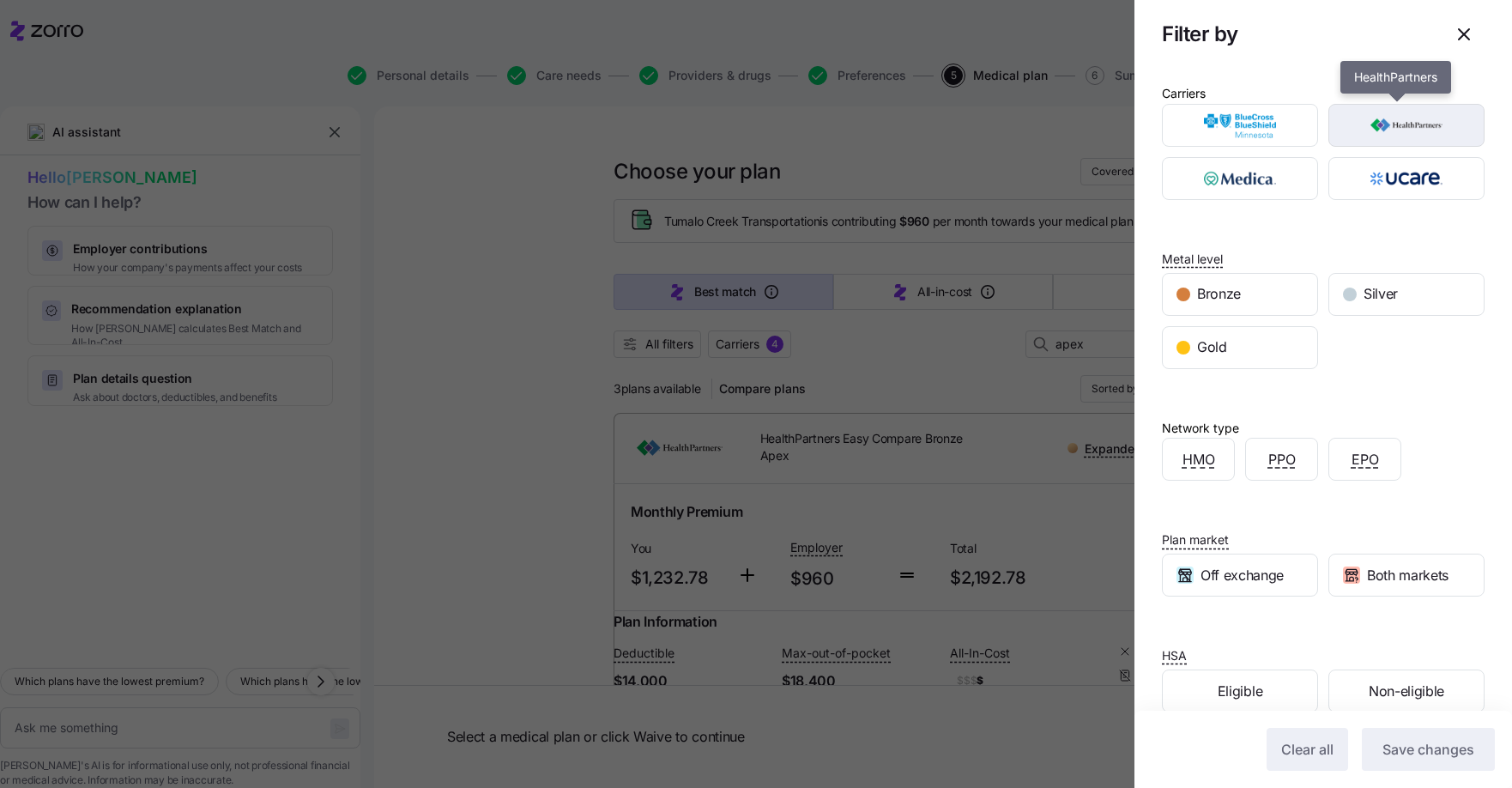
click at [1399, 119] on img "button" at bounding box center [1407, 125] width 126 height 34
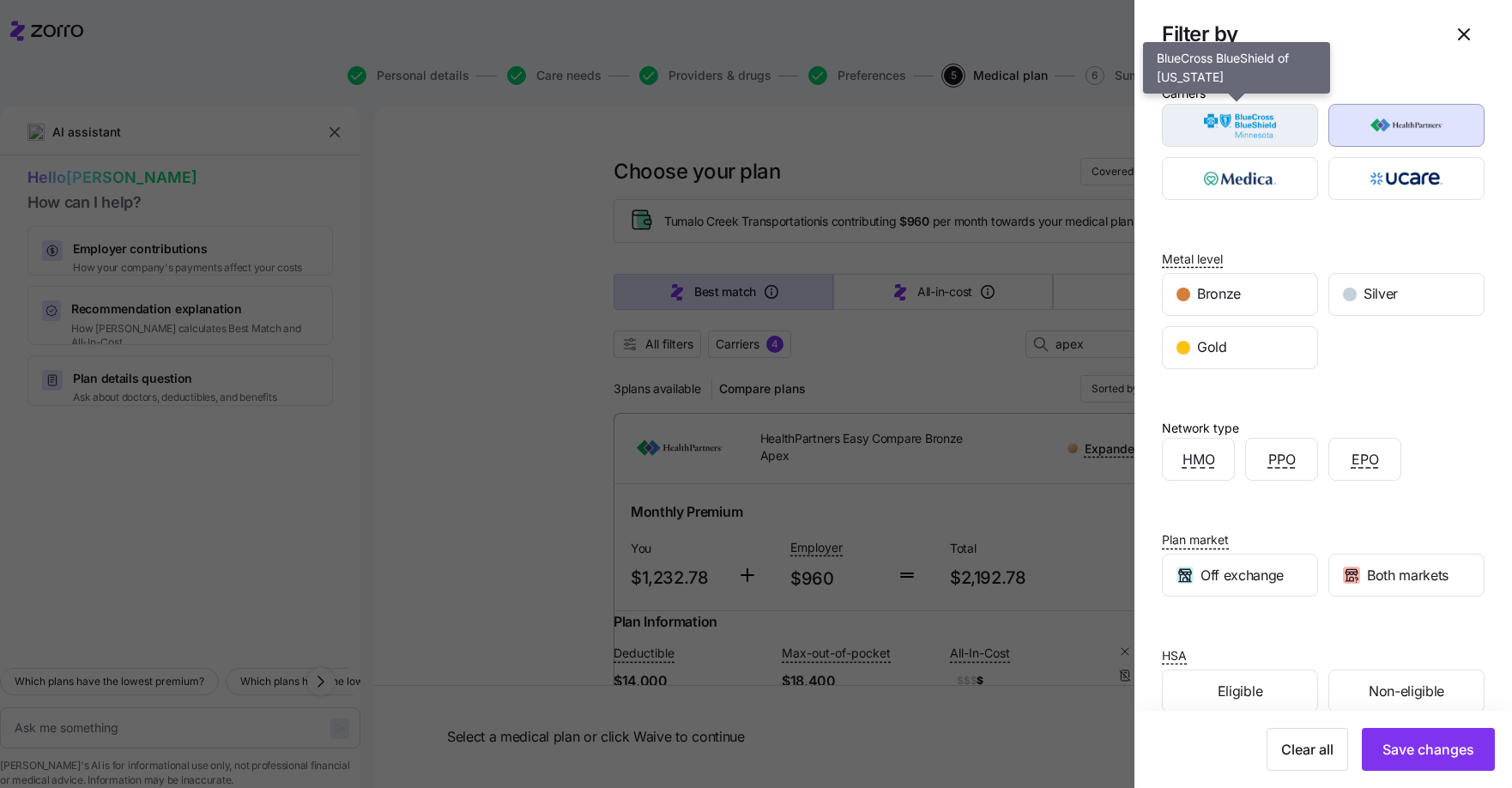
click at [1237, 123] on img "button" at bounding box center [1241, 125] width 126 height 34
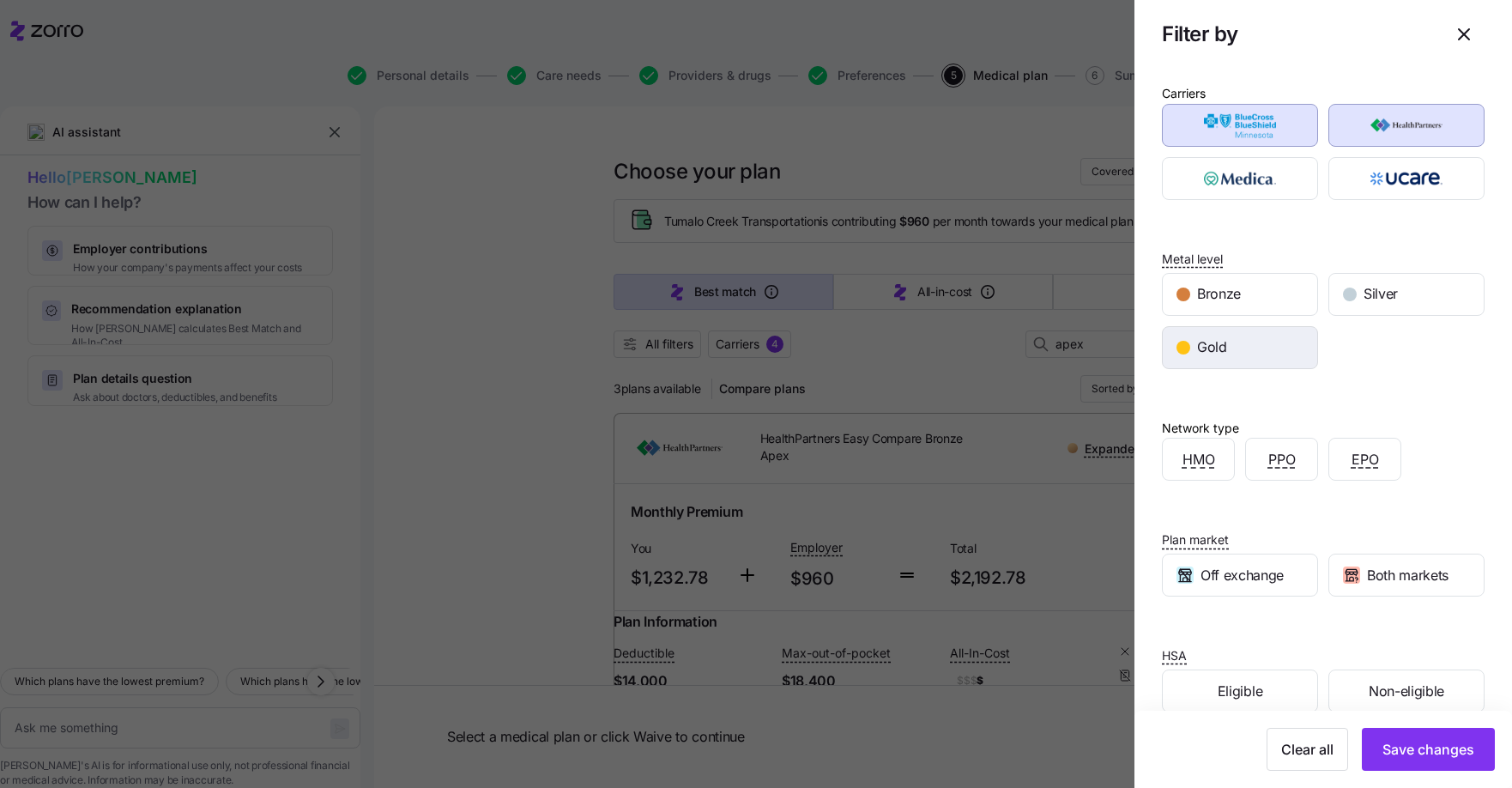
click at [1236, 351] on div "Gold" at bounding box center [1240, 347] width 155 height 41
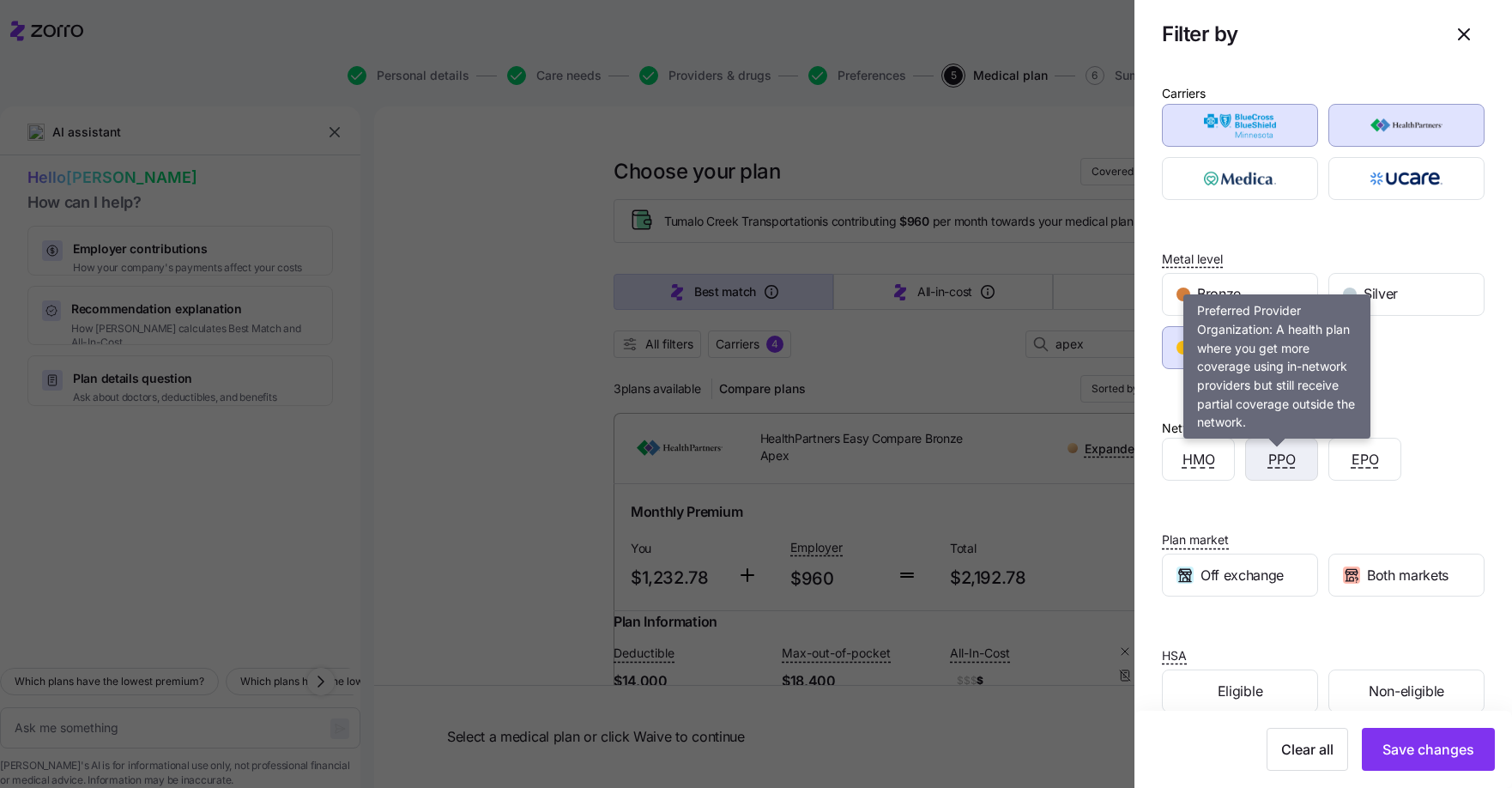
click at [1290, 457] on span "PPO" at bounding box center [1281, 459] width 27 height 21
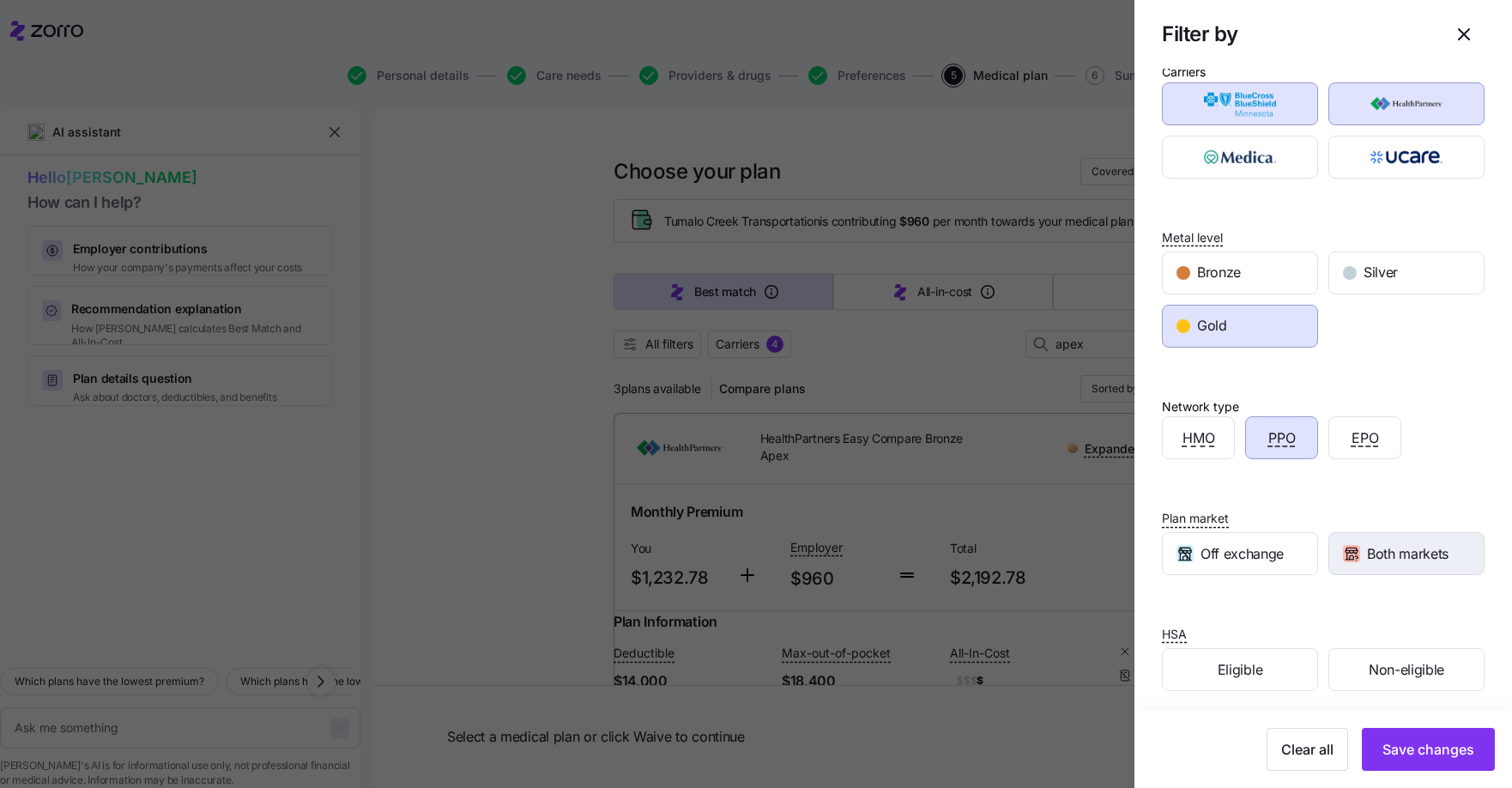
scroll to position [29, 0]
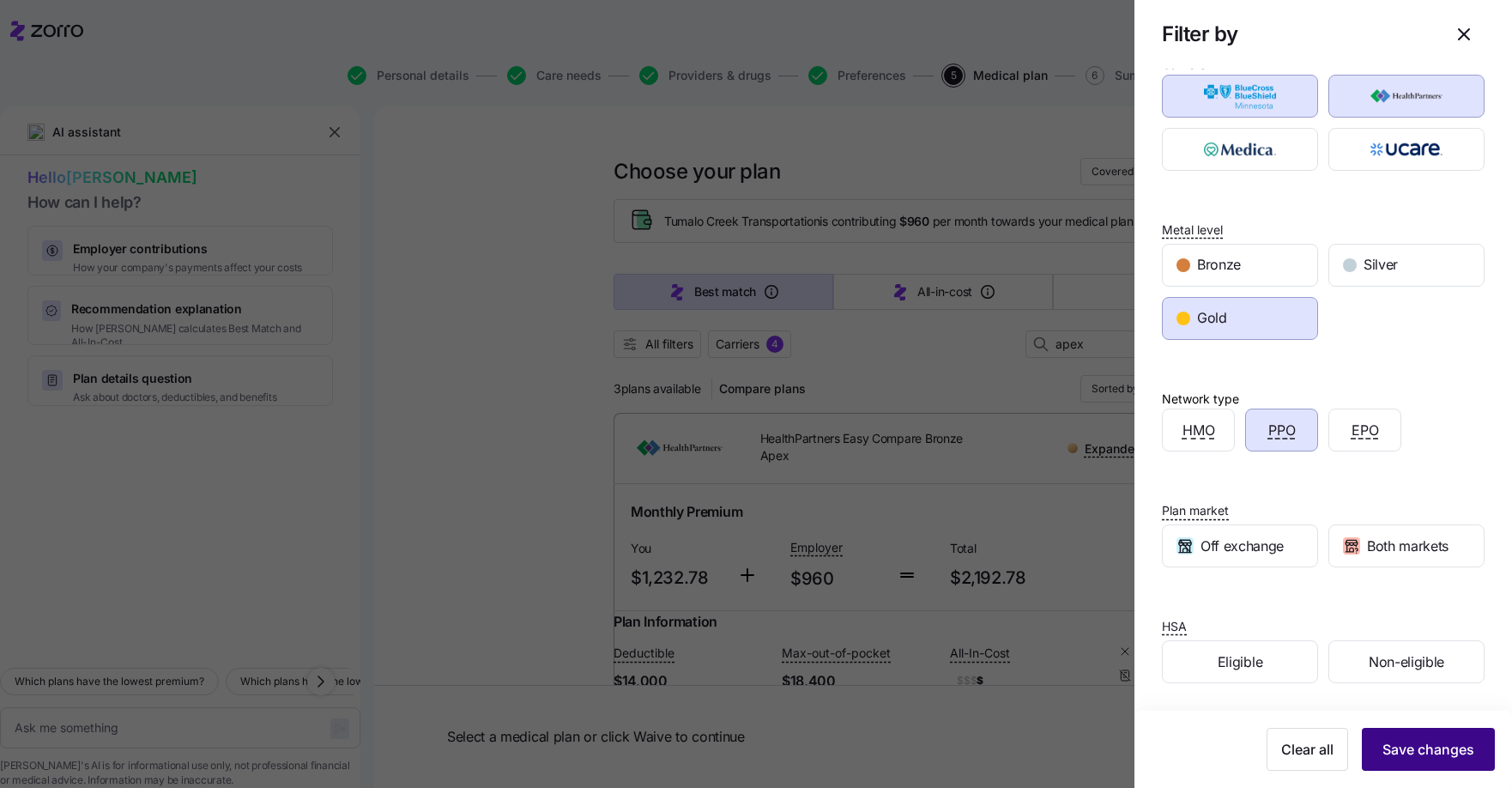
click at [1414, 741] on span "Save changes" at bounding box center [1428, 748] width 92 height 20
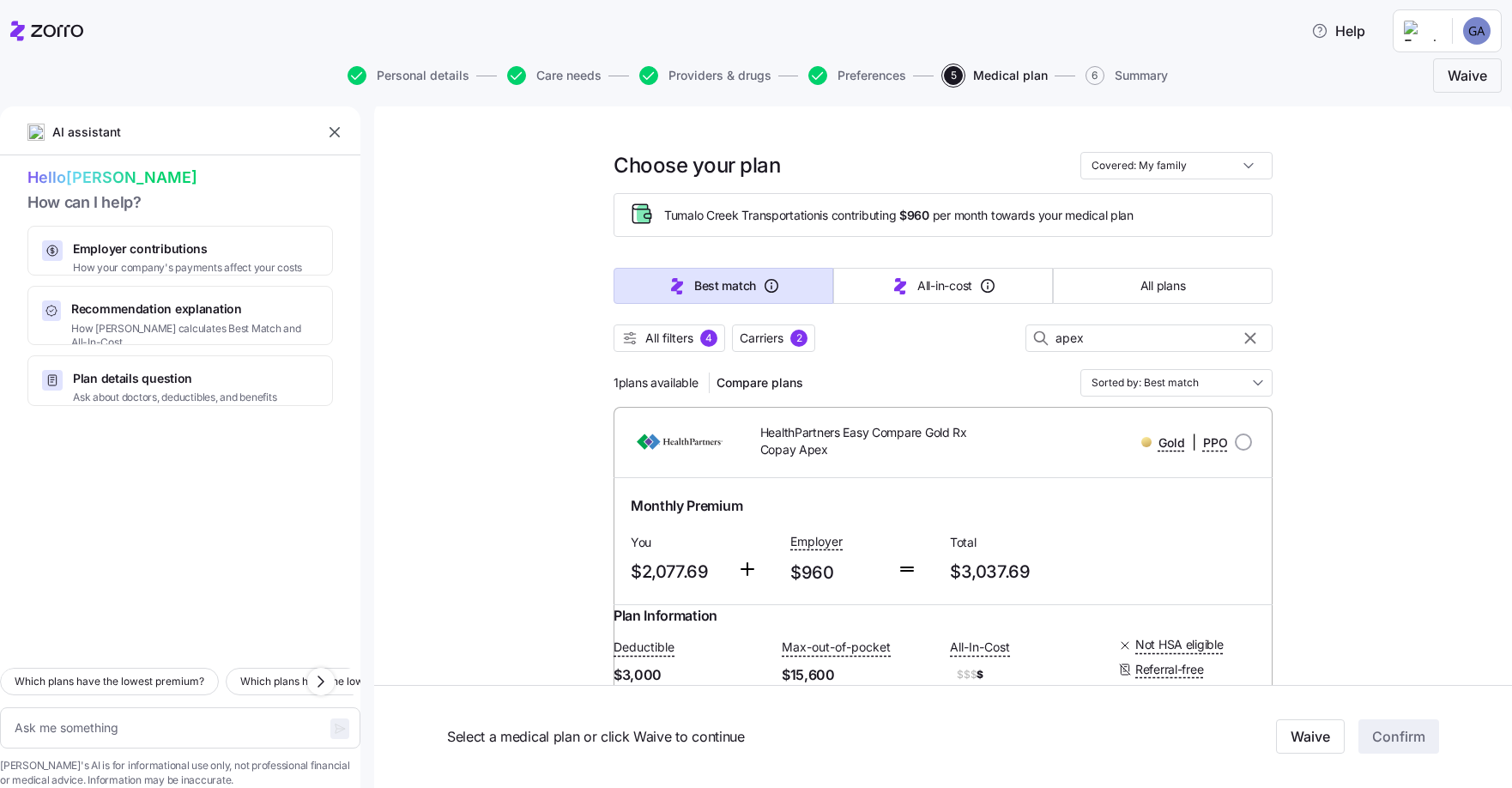
scroll to position [0, 0]
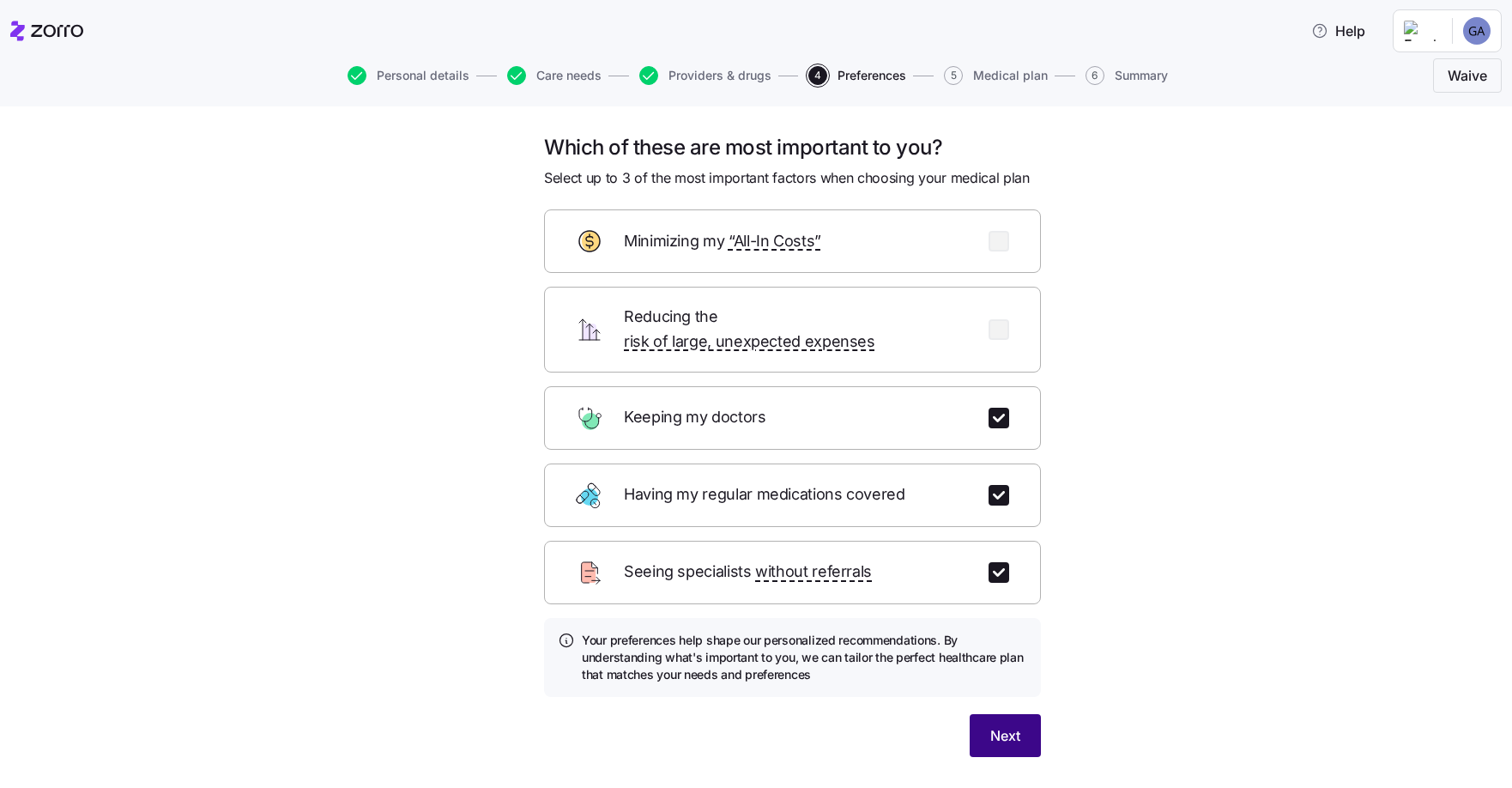
click at [1002, 726] on span "Next" at bounding box center [1005, 735] width 30 height 20
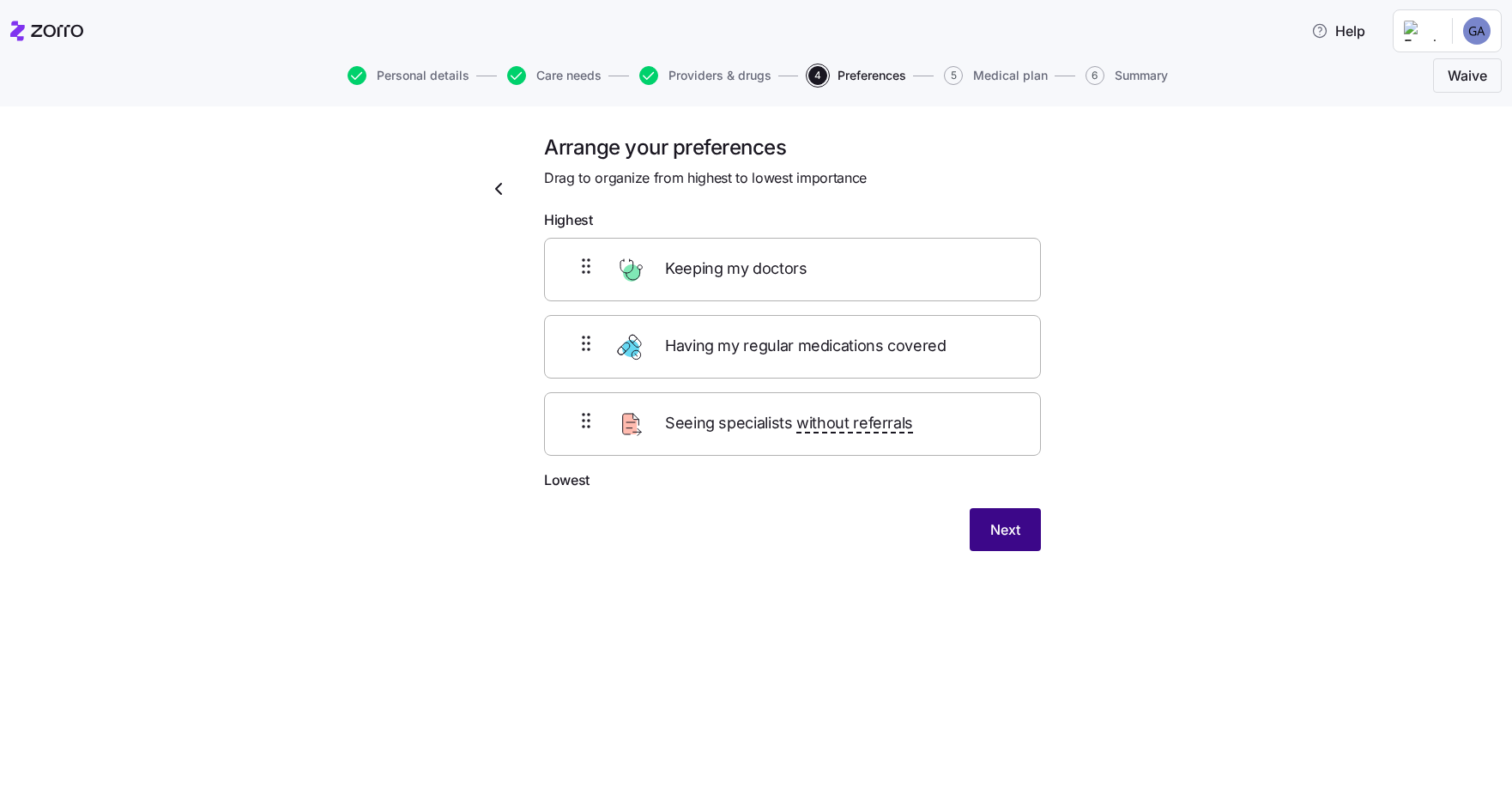
click at [999, 524] on span "Next" at bounding box center [1005, 529] width 30 height 20
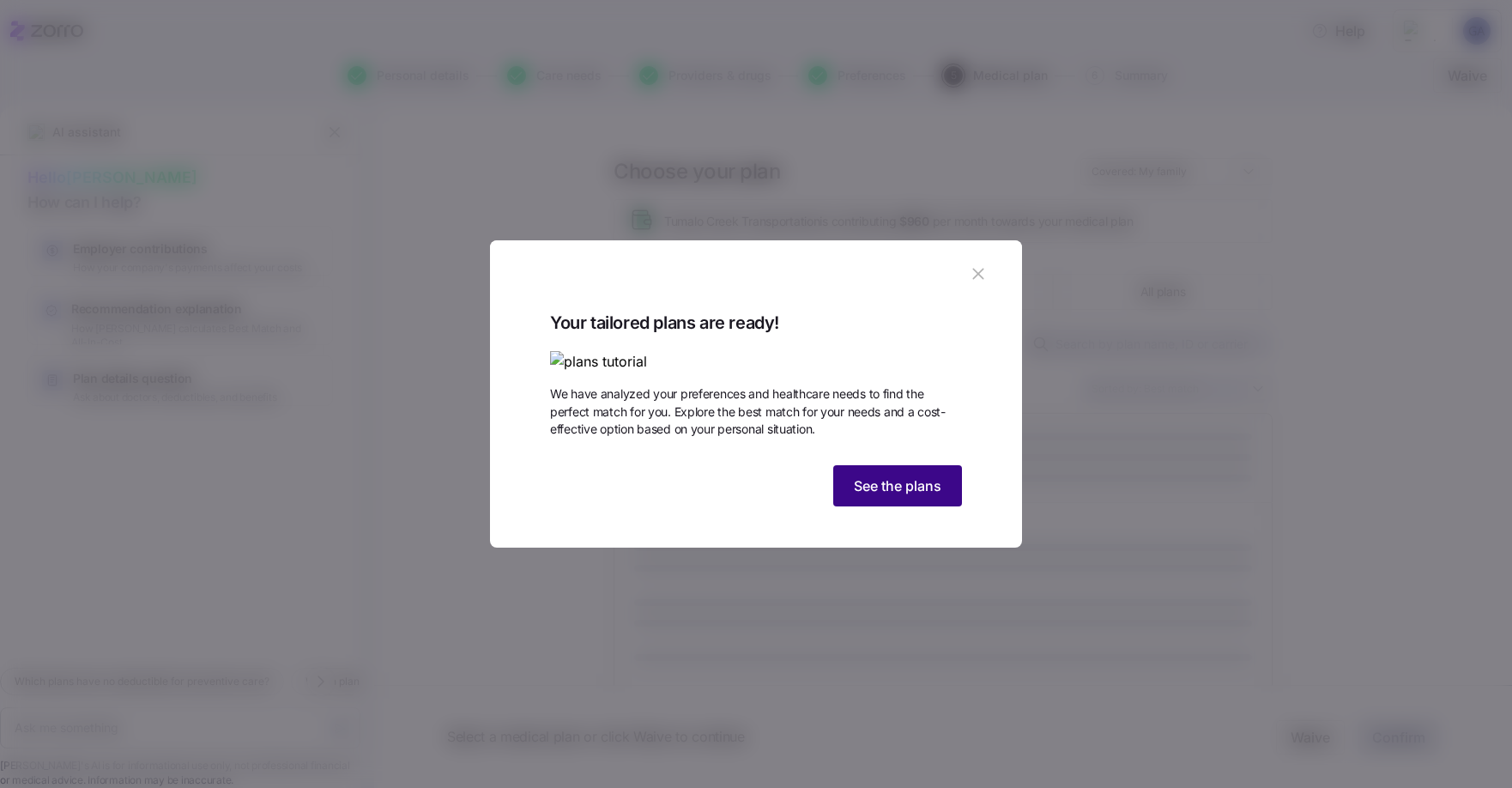
click at [927, 496] on span "See the plans" at bounding box center [897, 485] width 88 height 20
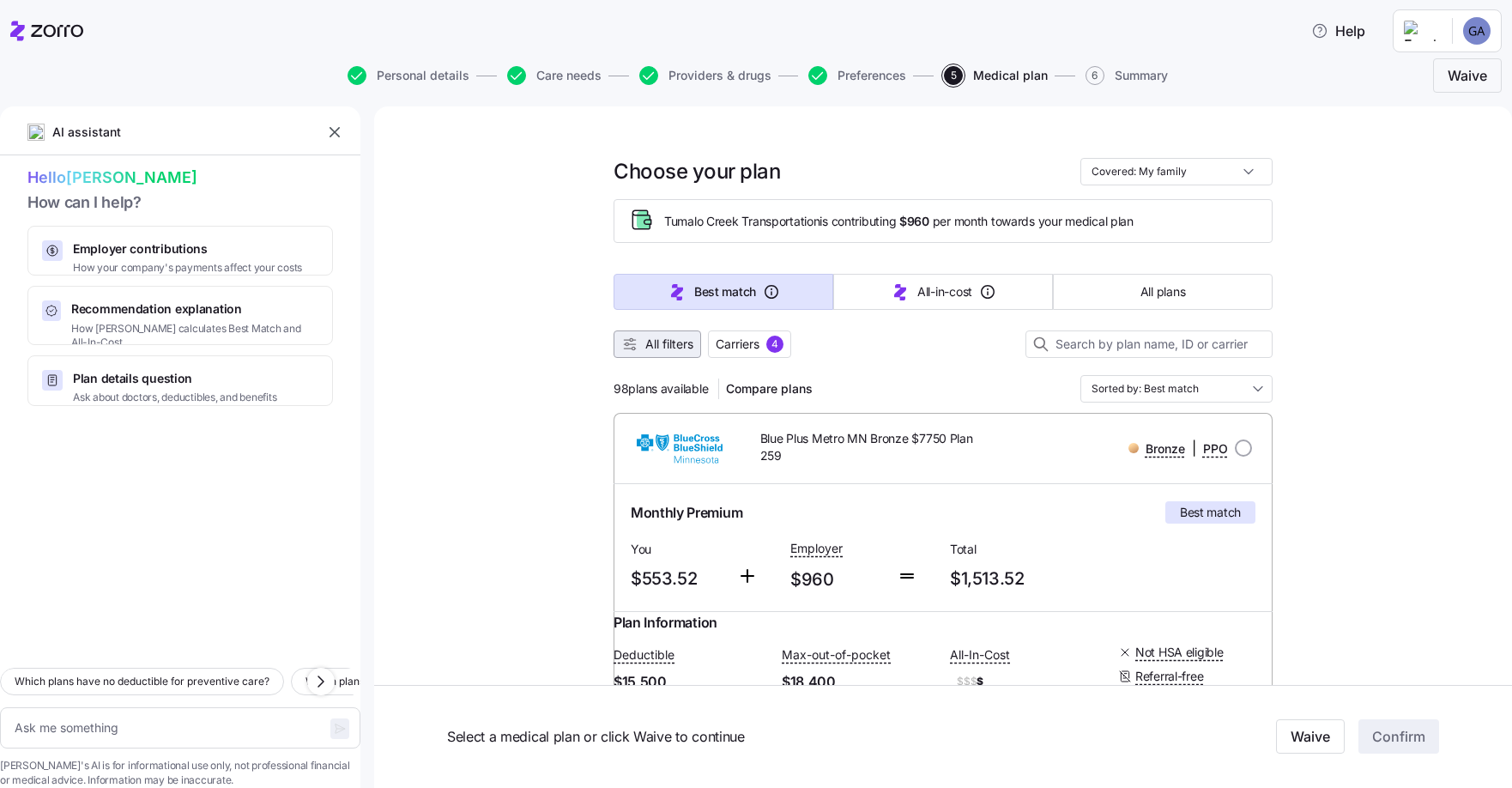
click at [645, 344] on span "All filters" at bounding box center [669, 344] width 48 height 18
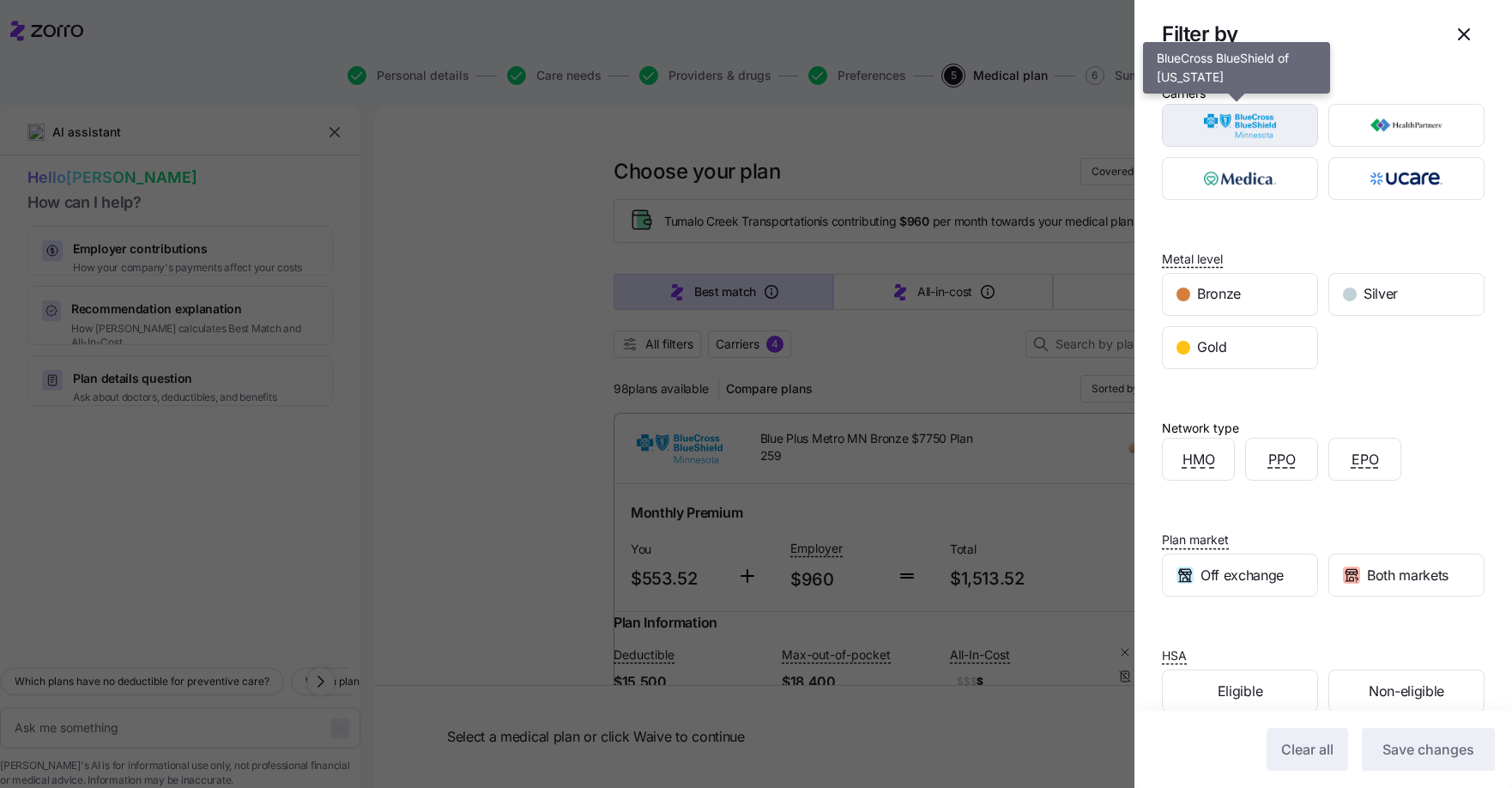
click at [1248, 128] on img "button" at bounding box center [1241, 125] width 126 height 34
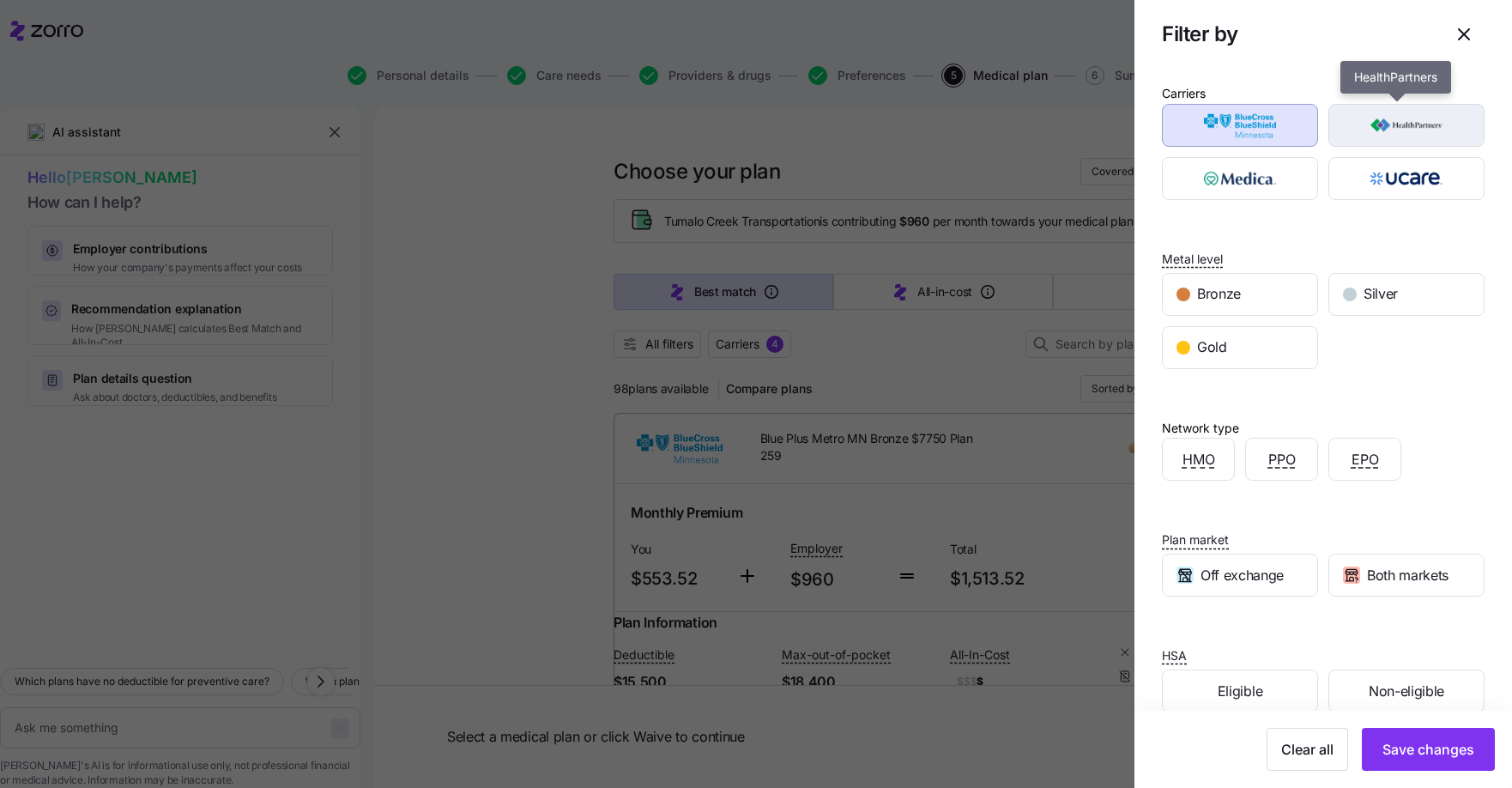
click at [1397, 126] on img "button" at bounding box center [1407, 125] width 126 height 34
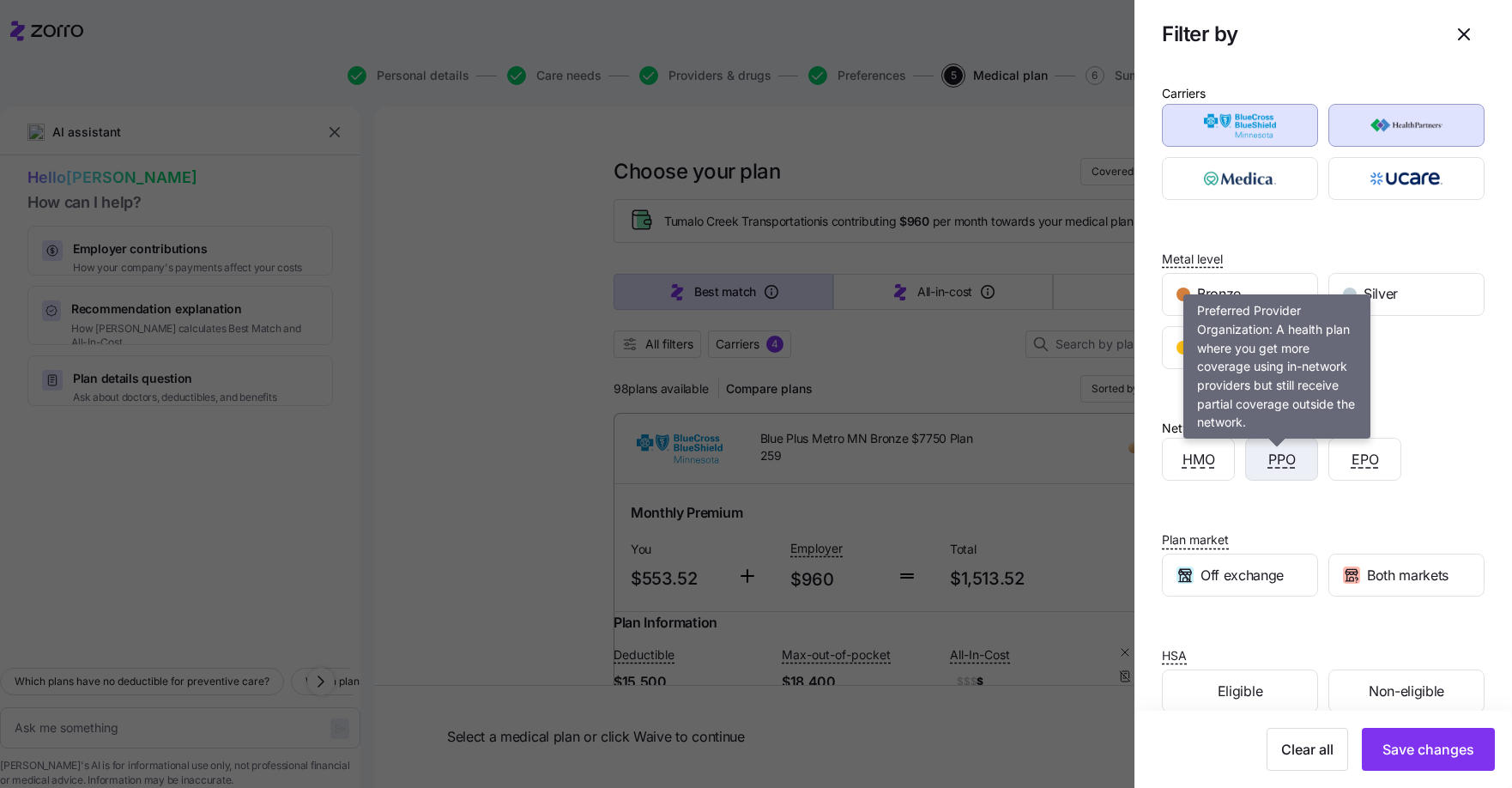
click at [1285, 458] on span "PPO" at bounding box center [1281, 459] width 27 height 21
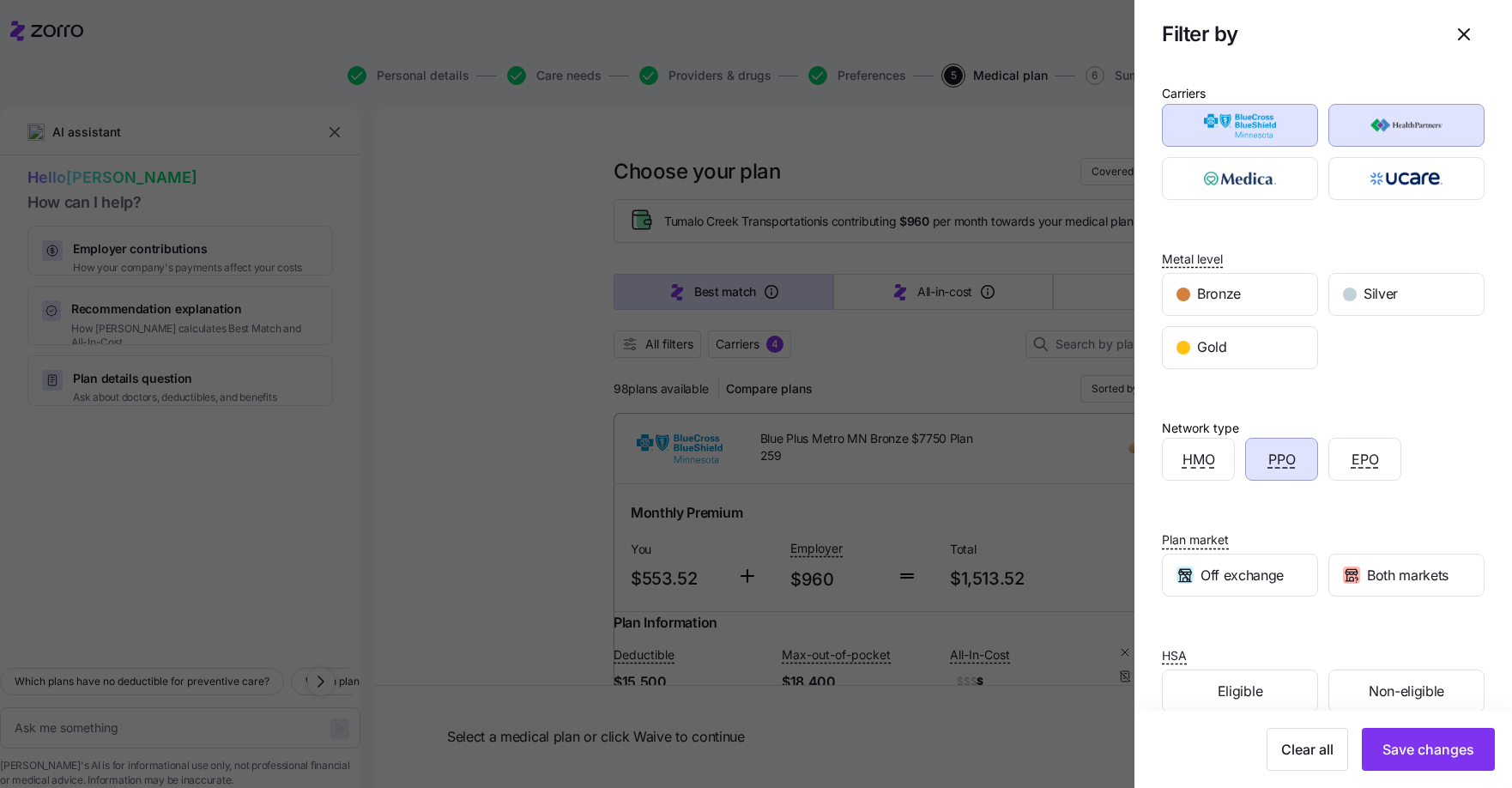
scroll to position [29, 0]
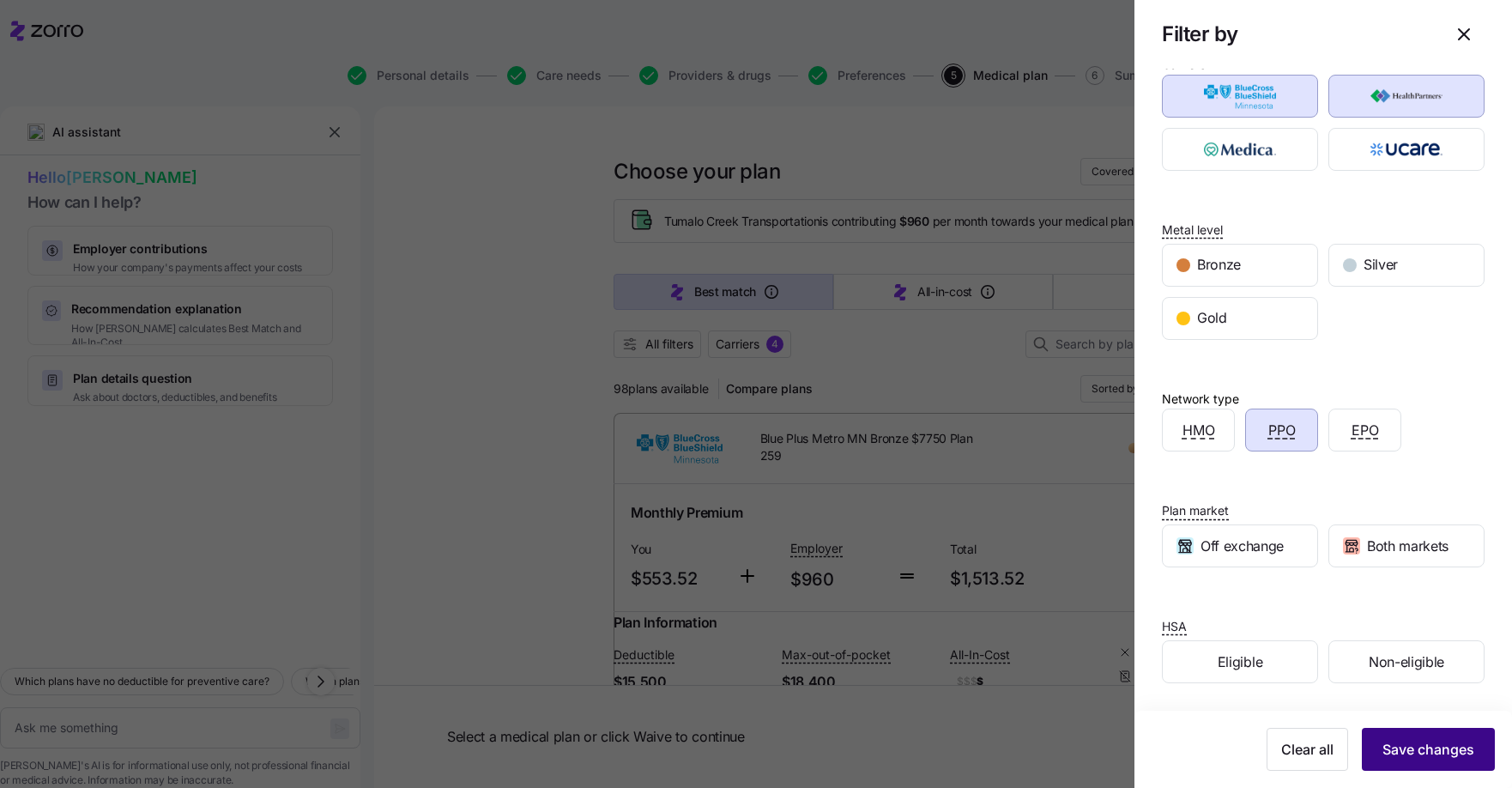
click at [1408, 741] on span "Save changes" at bounding box center [1428, 748] width 92 height 20
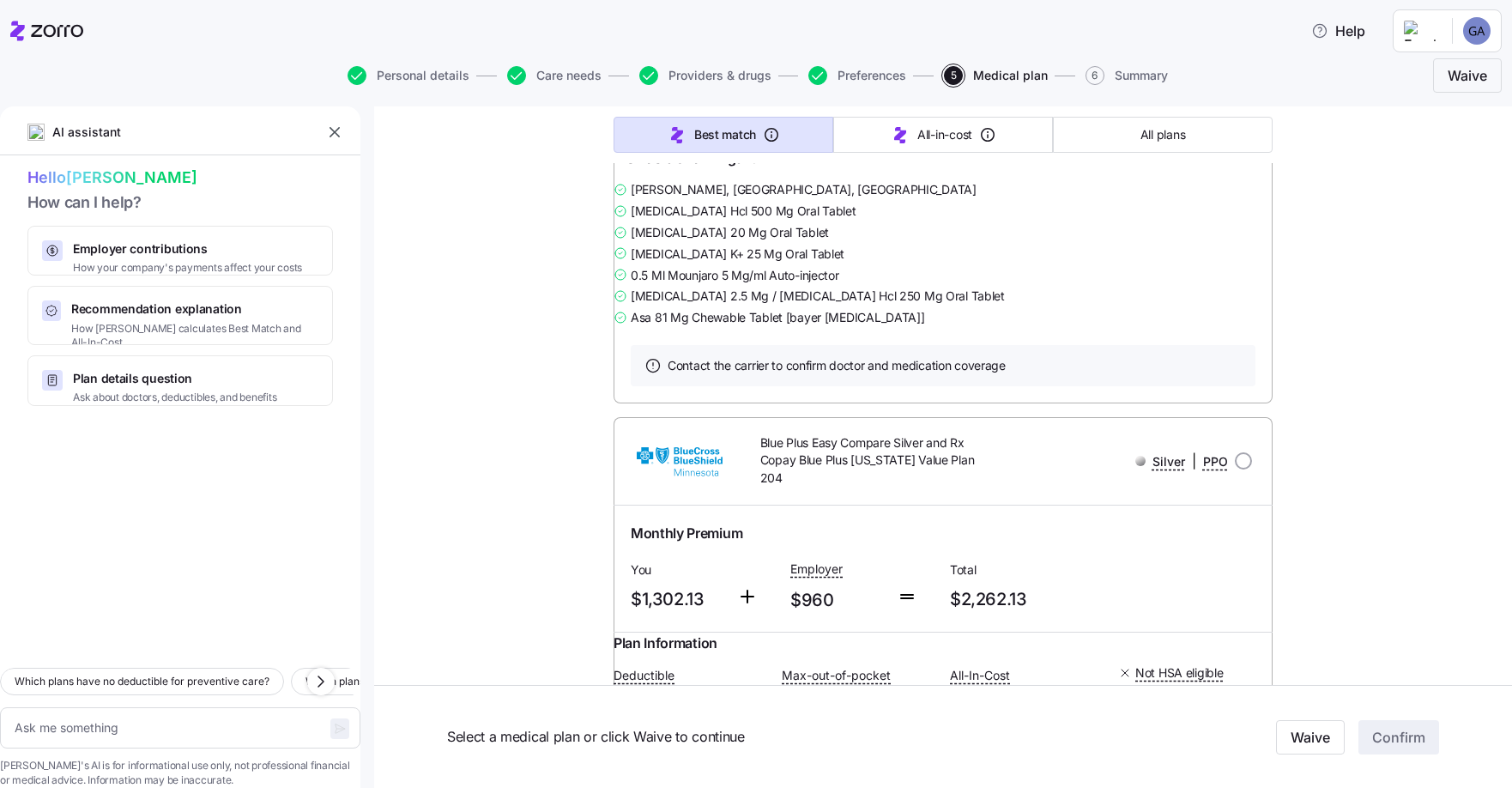
scroll to position [11075, 0]
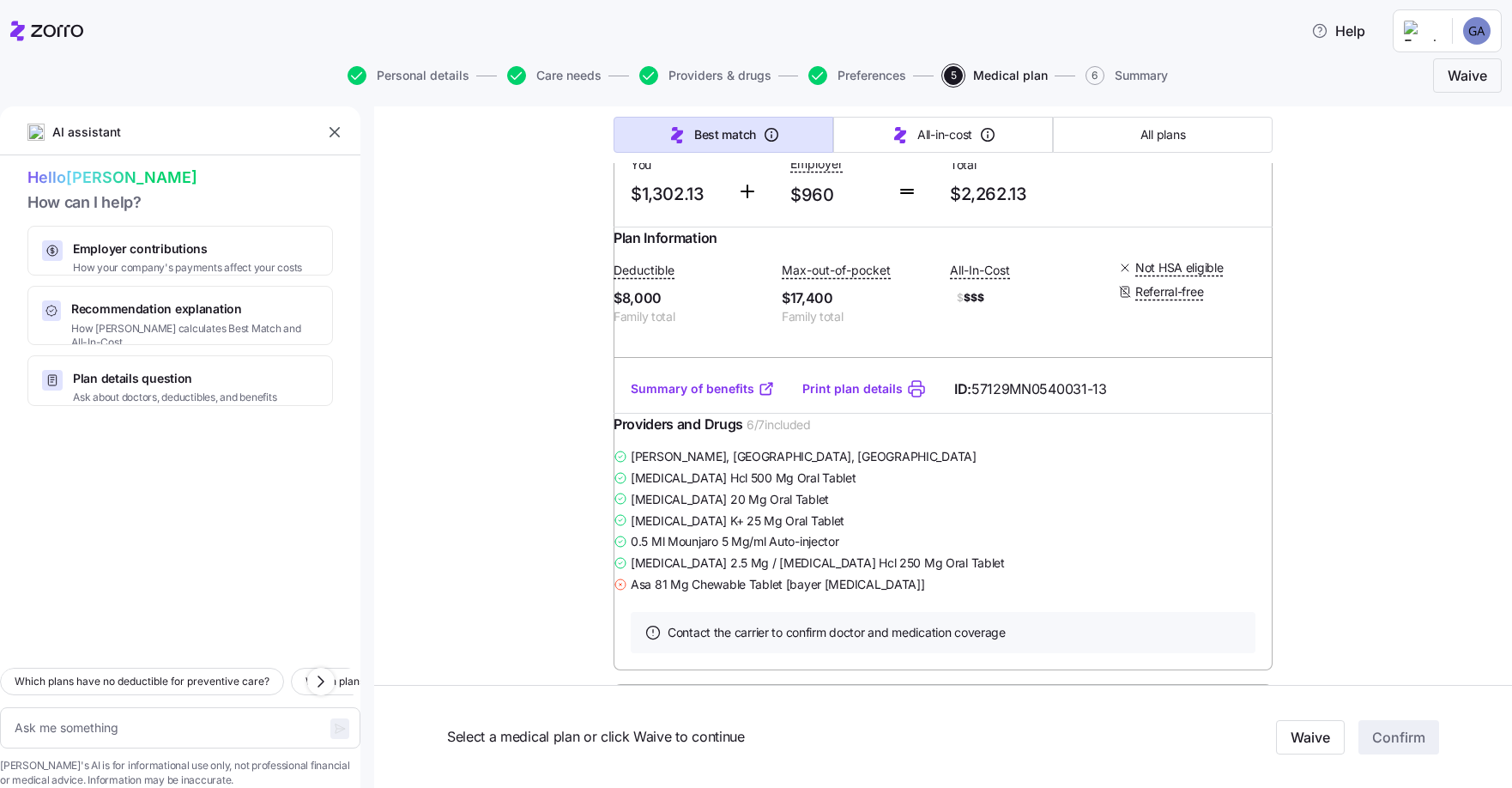
type textarea "x"
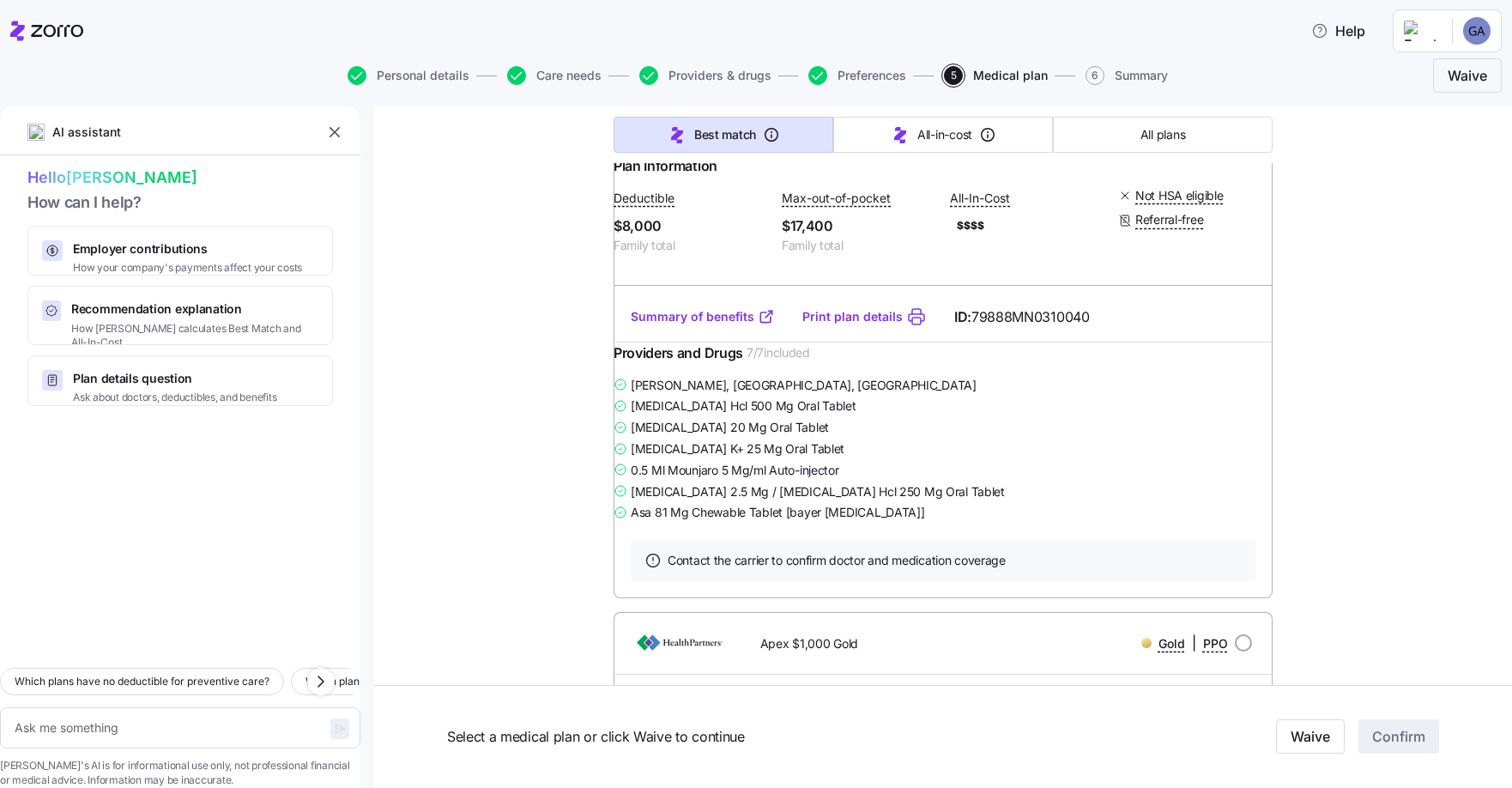
scroll to position [12964, 0]
